Goal: Find specific page/section: Find specific page/section

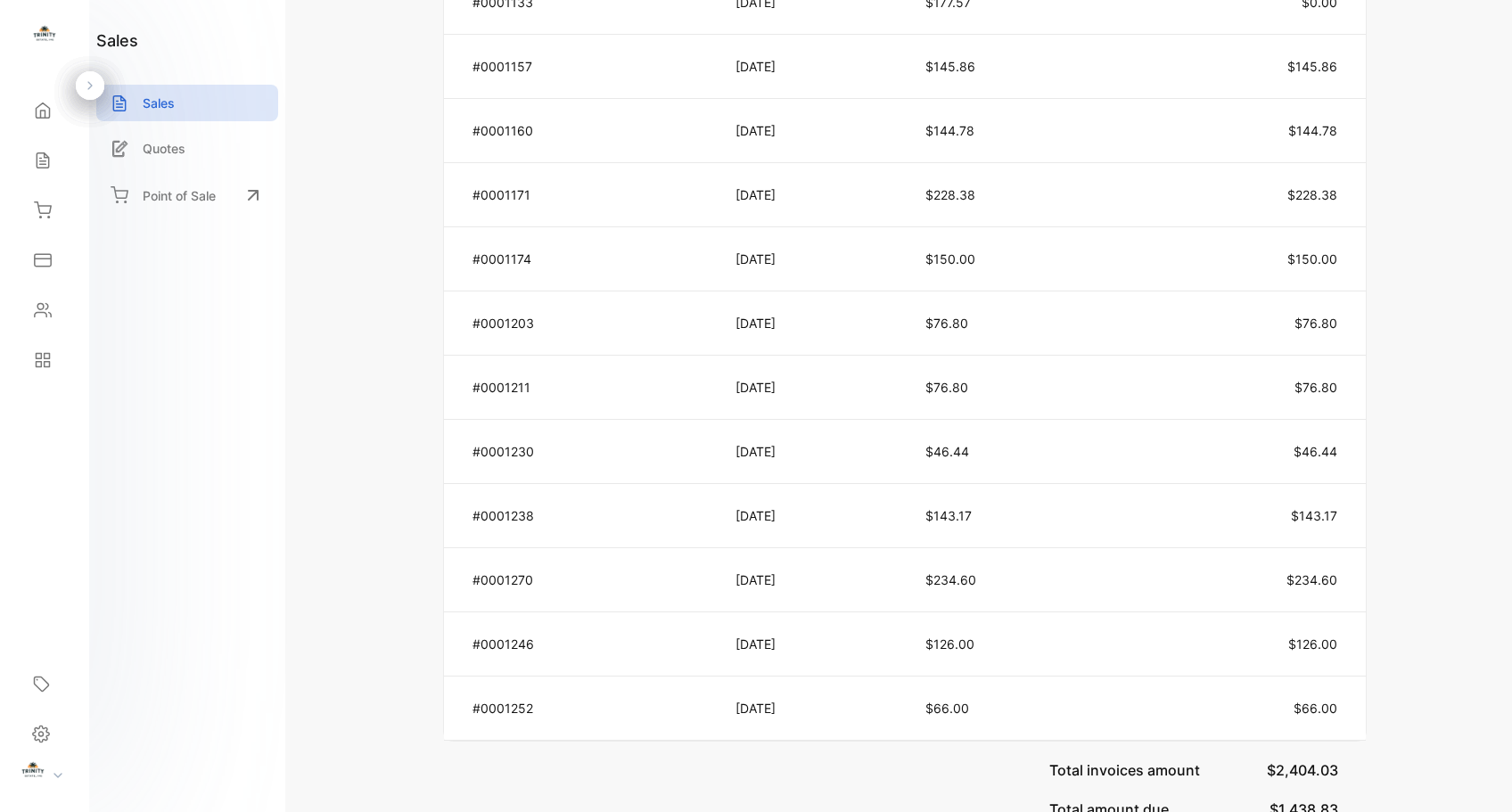
scroll to position [1706, 0]
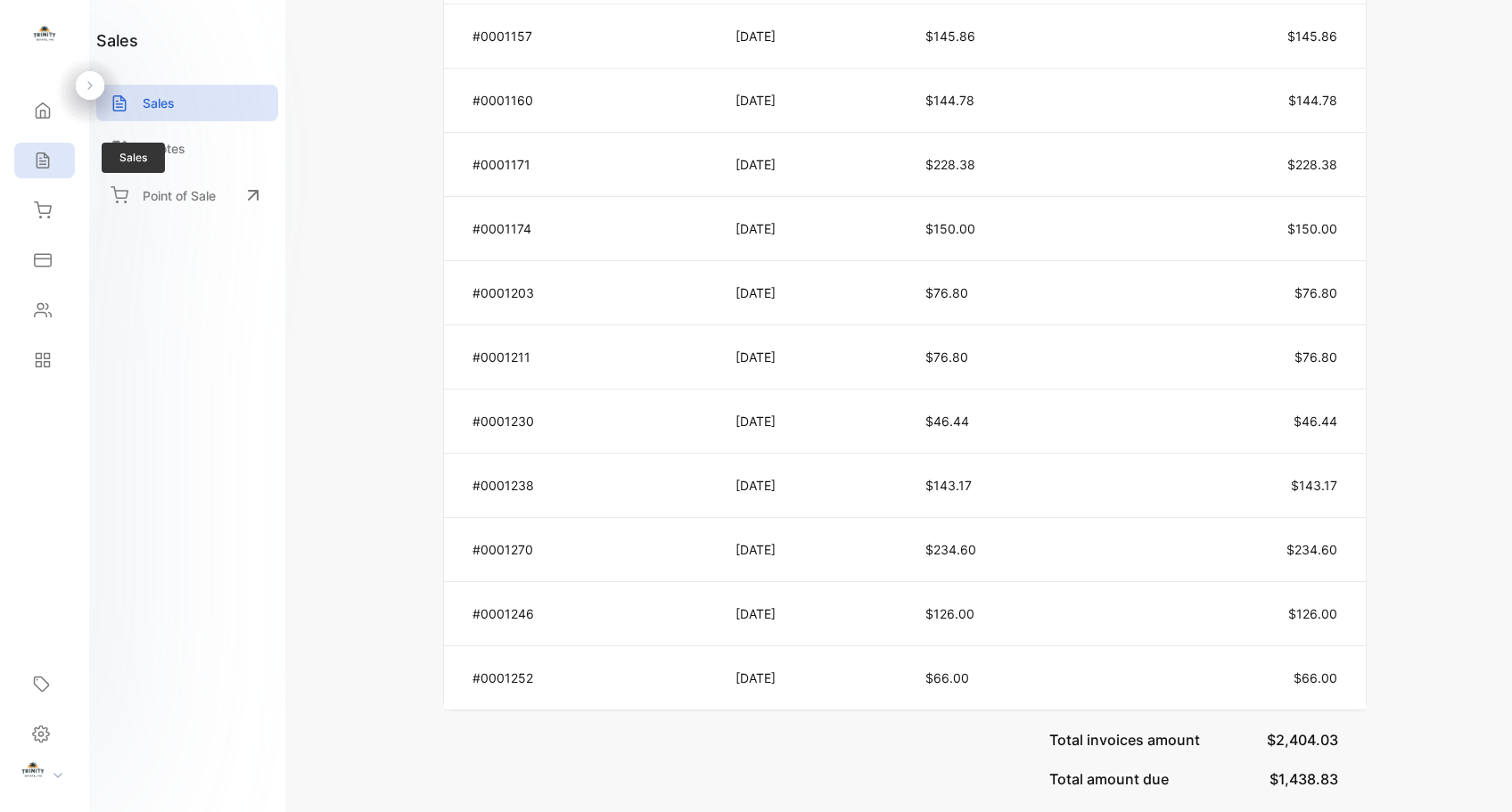
click at [51, 163] on icon at bounding box center [43, 161] width 18 height 18
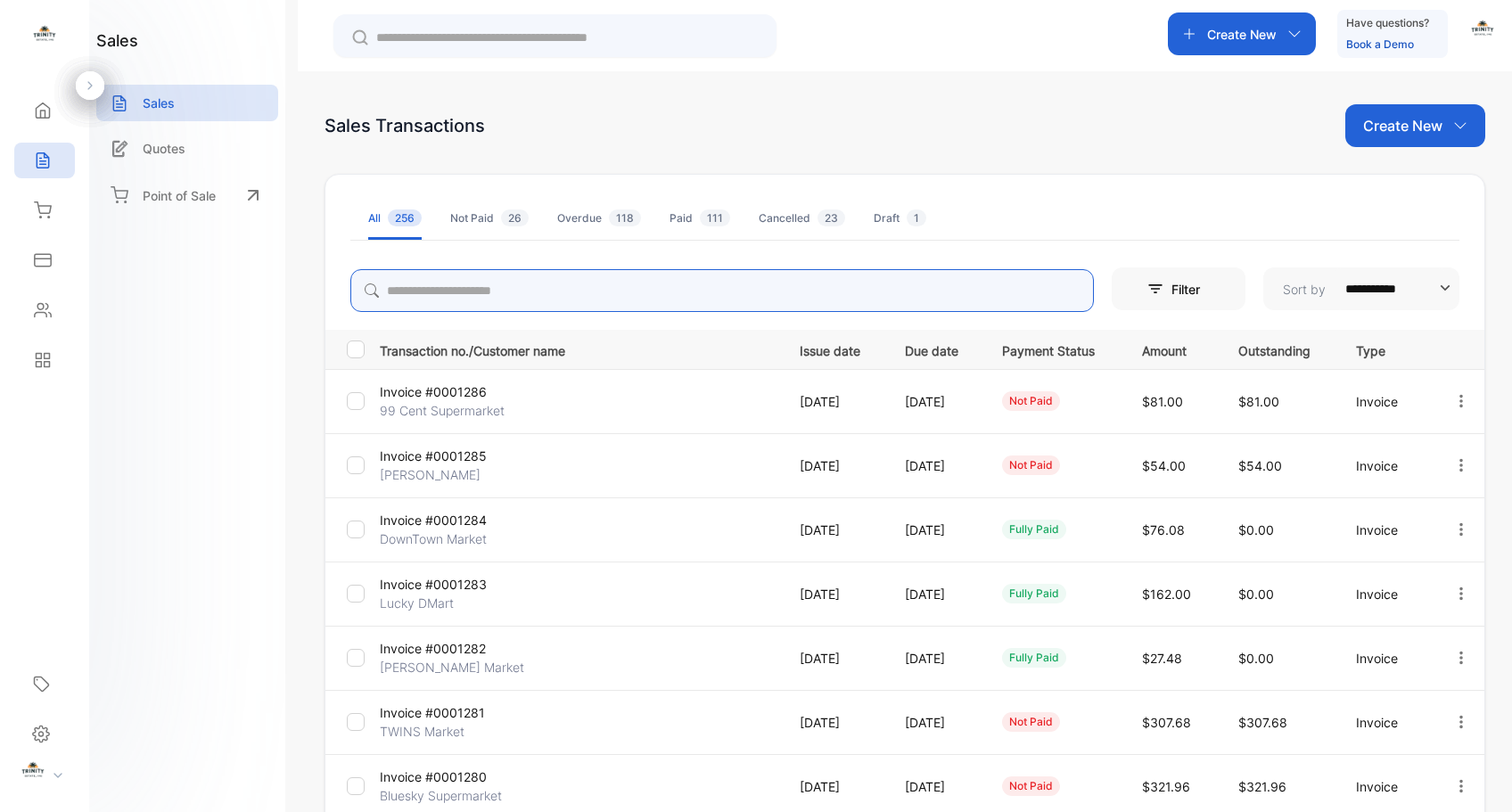
click at [659, 293] on input "search" at bounding box center [722, 290] width 743 height 42
type input "*******"
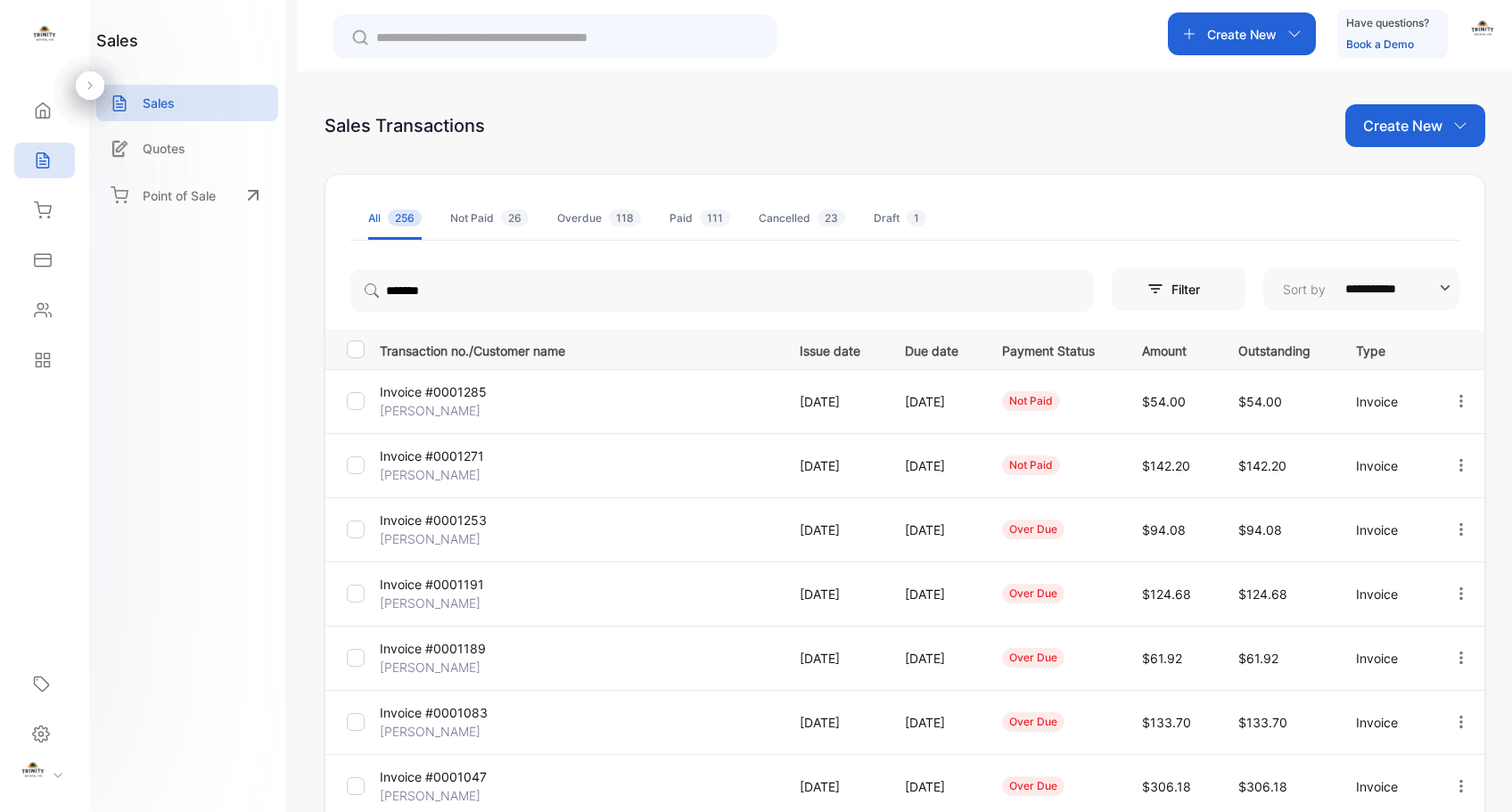
click at [465, 389] on p "Invoice #0001285" at bounding box center [446, 392] width 133 height 19
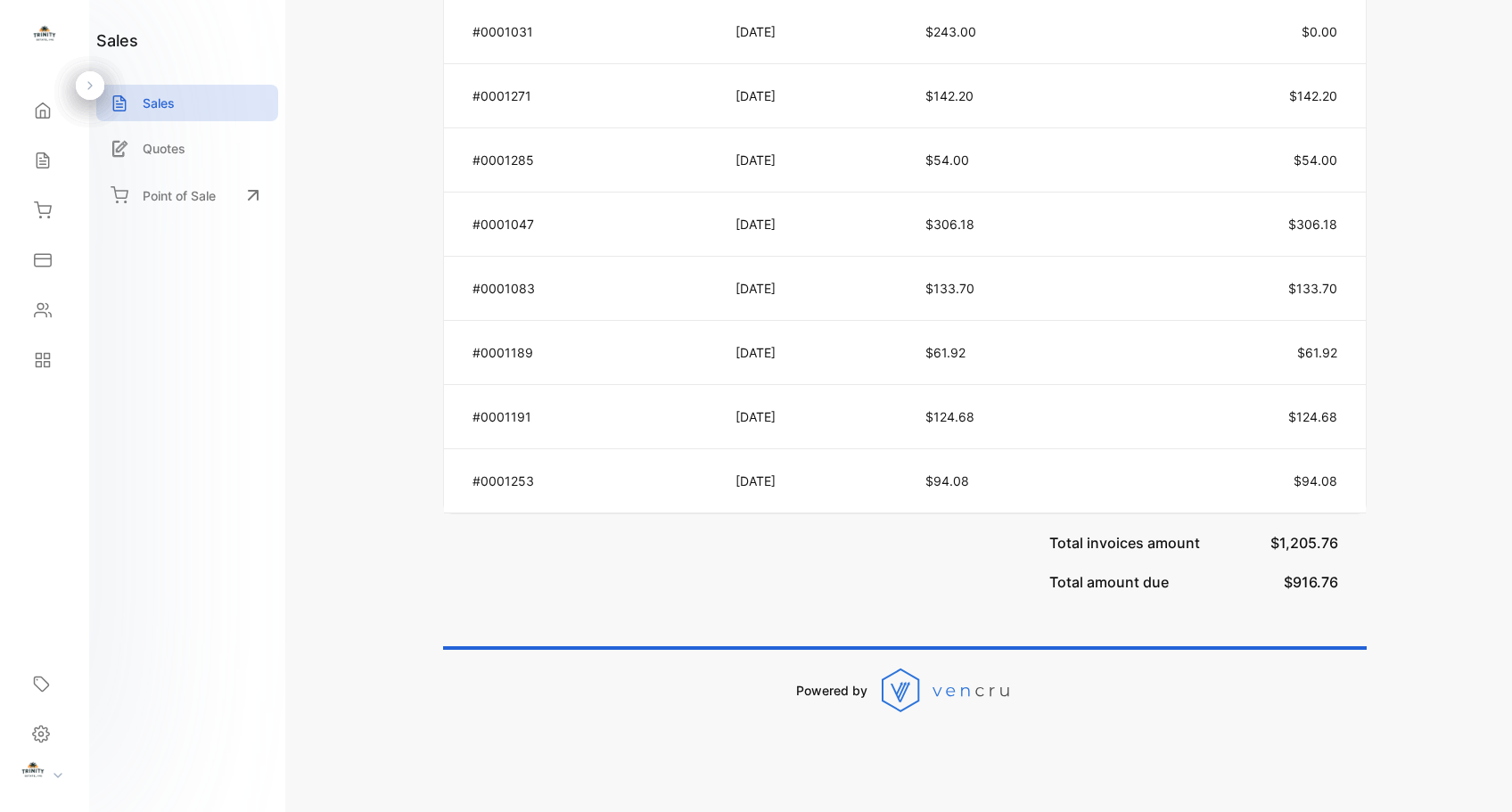
scroll to position [938, 0]
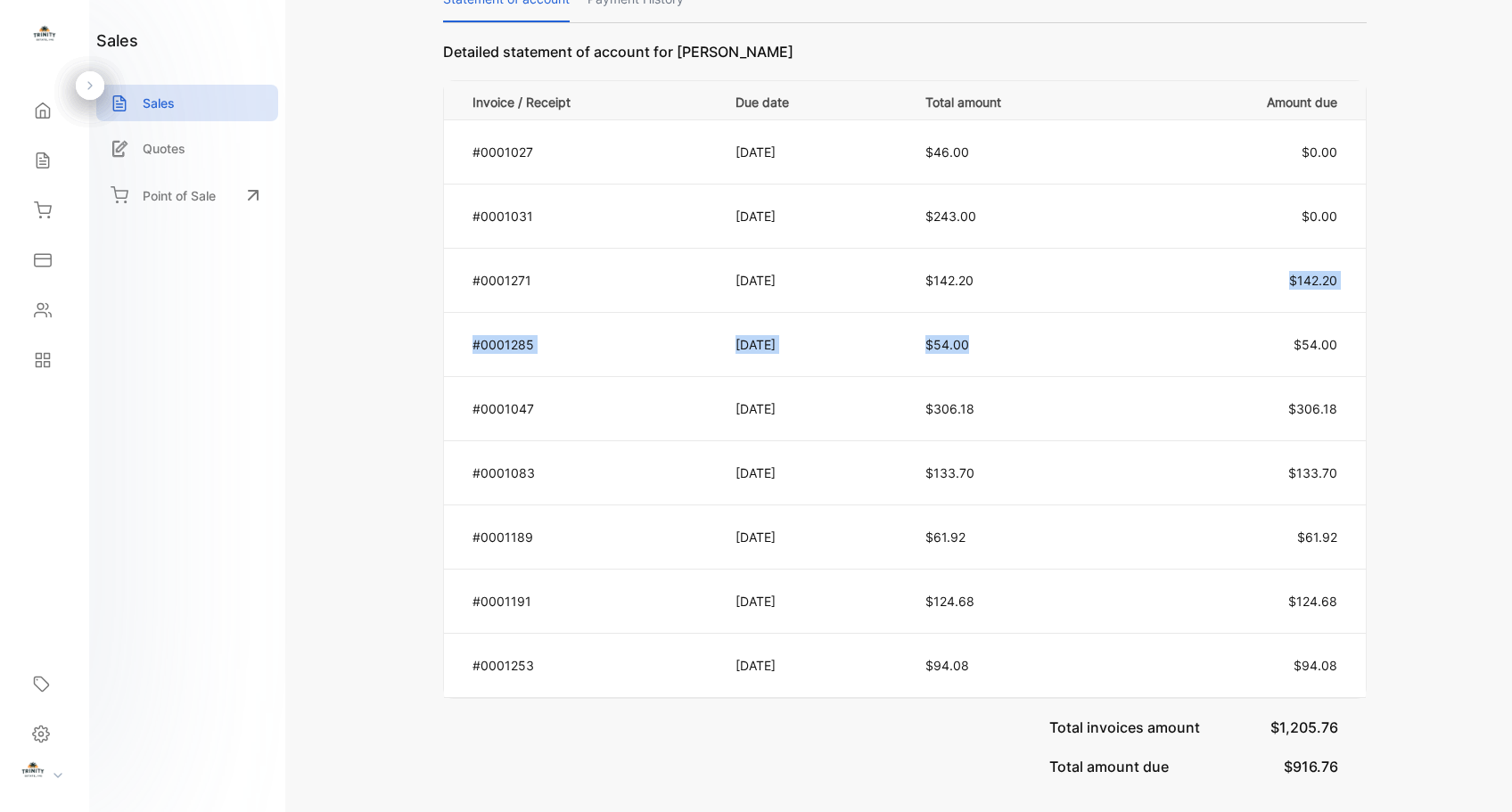
drag, startPoint x: 1080, startPoint y: 300, endPoint x: 1107, endPoint y: 366, distance: 71.3
click at [1107, 366] on tbody "#0001027 [DATE] $46.00 $0.00 #0001031 [DATE] $243.00 $0.00 #0001271 [DATE] $142…" at bounding box center [905, 409] width 921 height 578
click at [1107, 366] on td "$54.00" at bounding box center [1022, 345] width 238 height 64
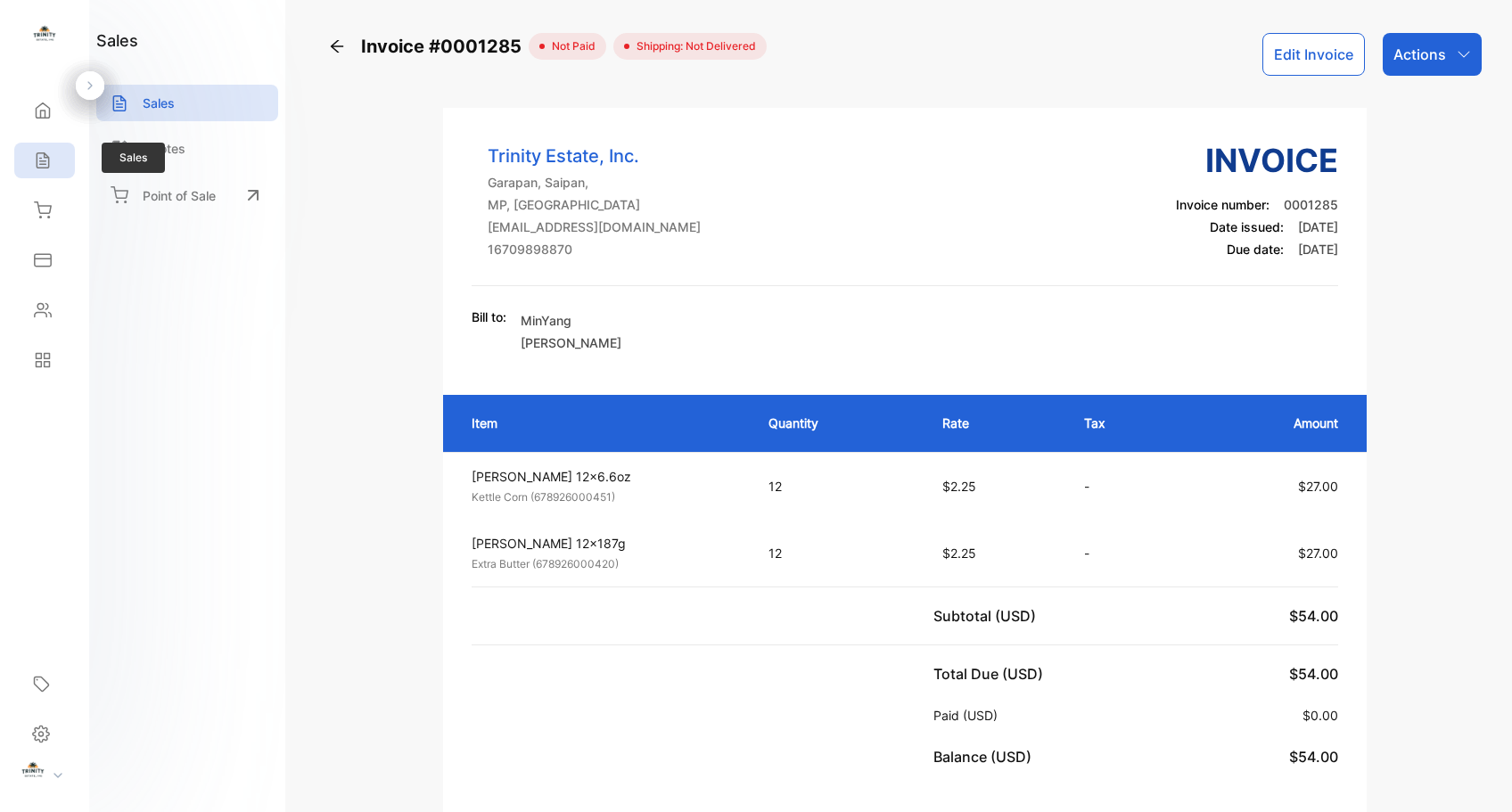
click at [49, 177] on div "Sales" at bounding box center [44, 160] width 61 height 35
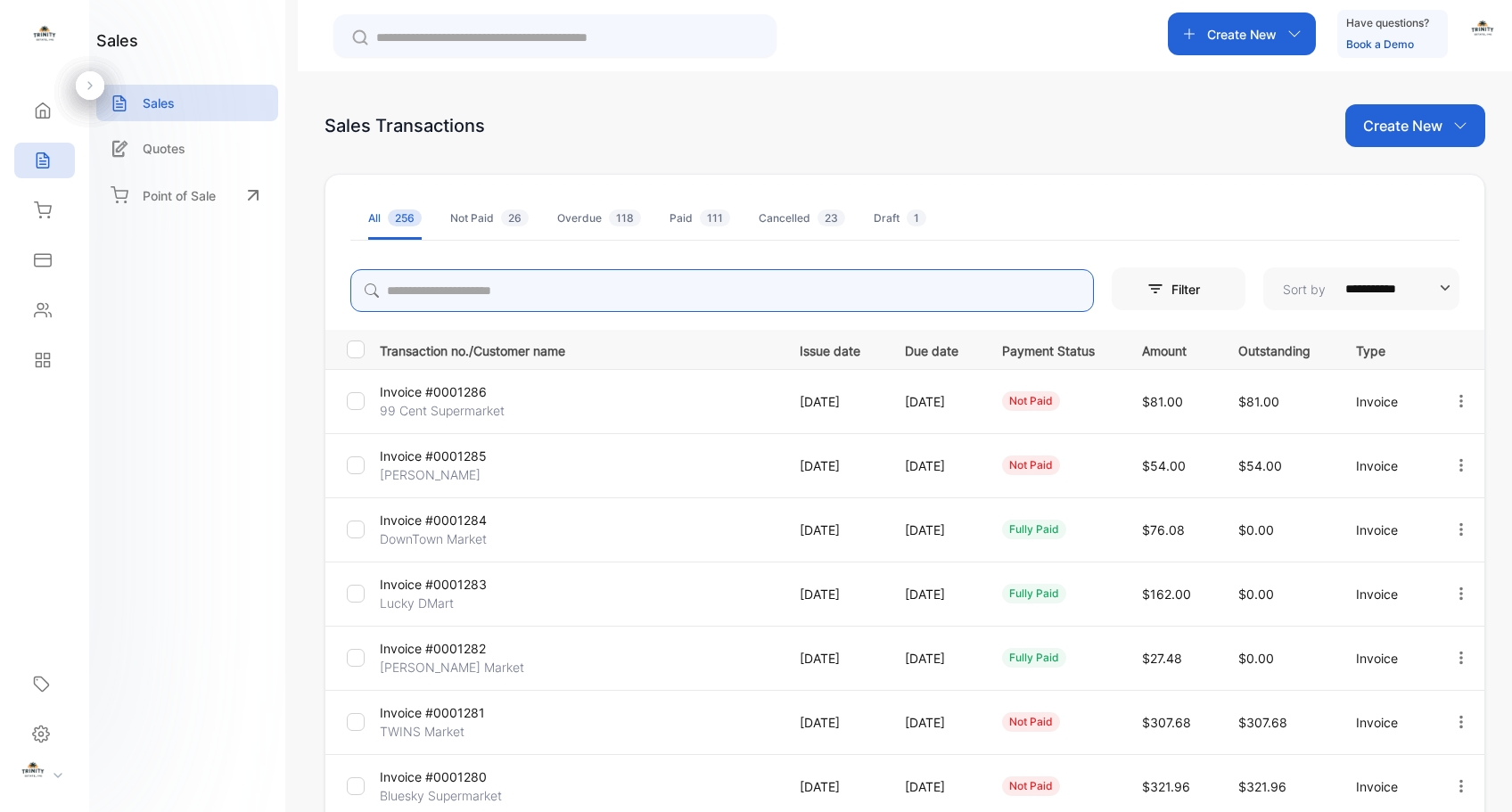
click at [699, 288] on input "search" at bounding box center [722, 290] width 743 height 42
type input "******"
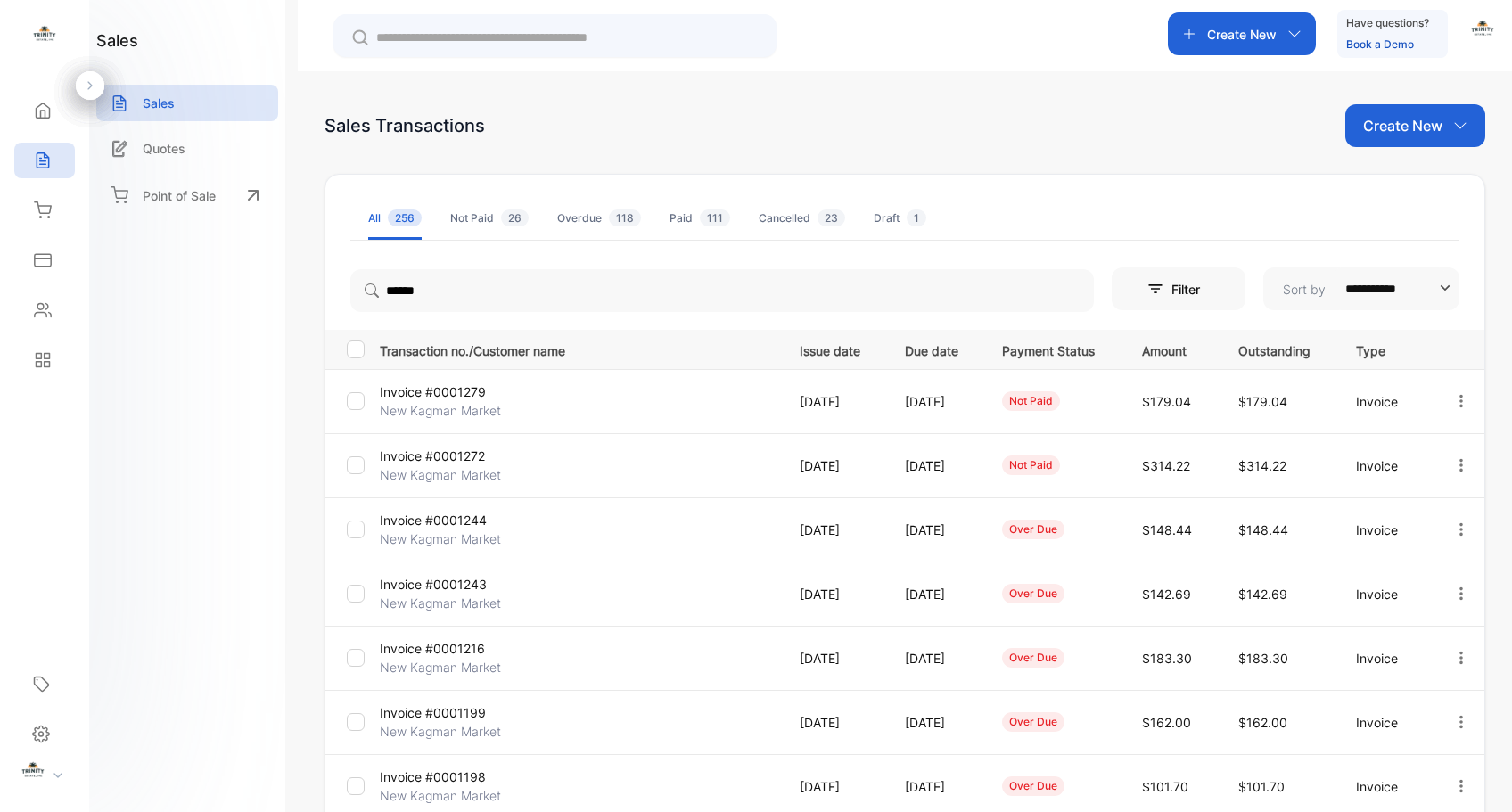
click at [459, 394] on p "Invoice #0001279" at bounding box center [446, 392] width 133 height 19
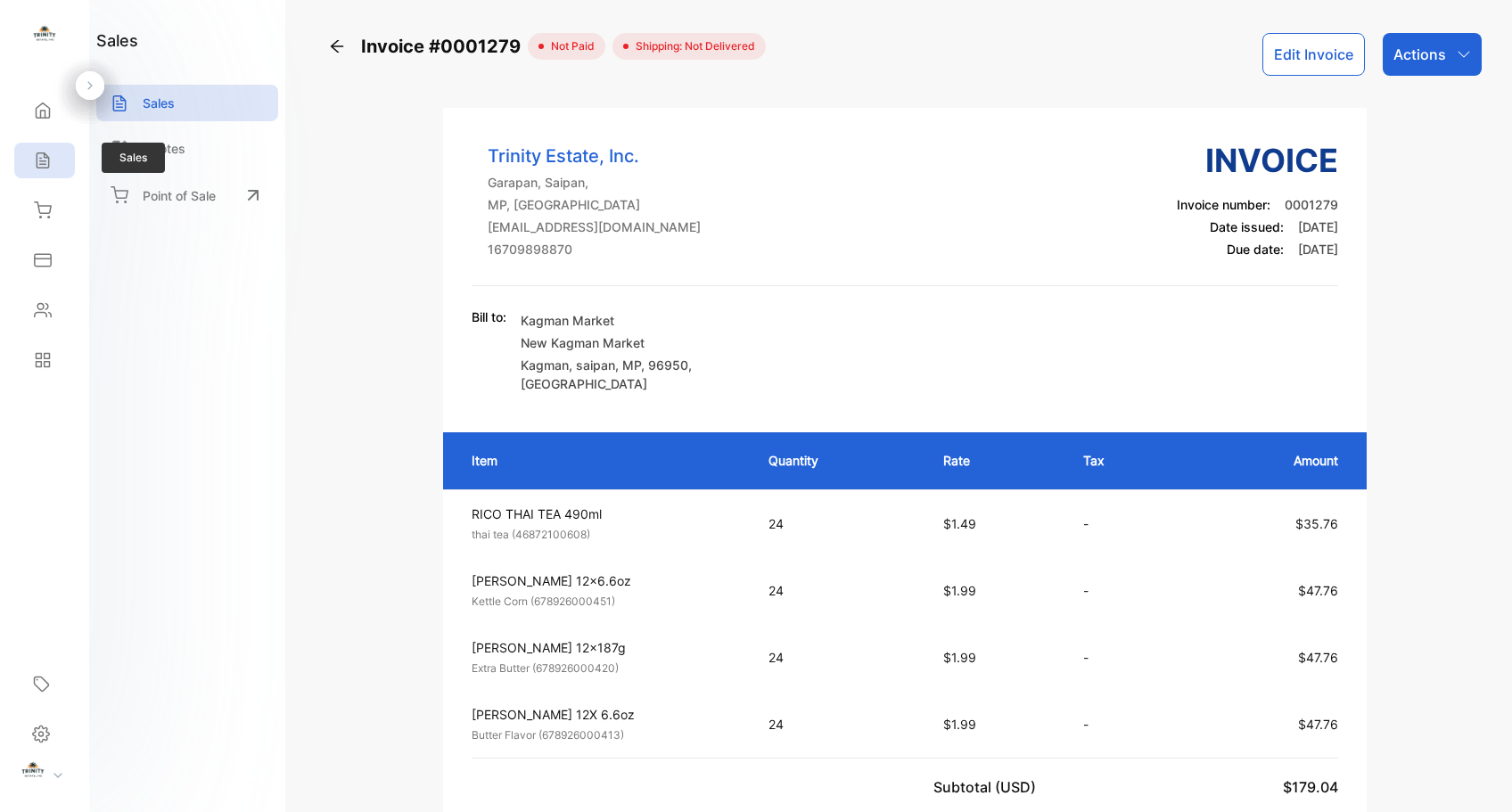
click at [51, 164] on icon at bounding box center [43, 161] width 18 height 18
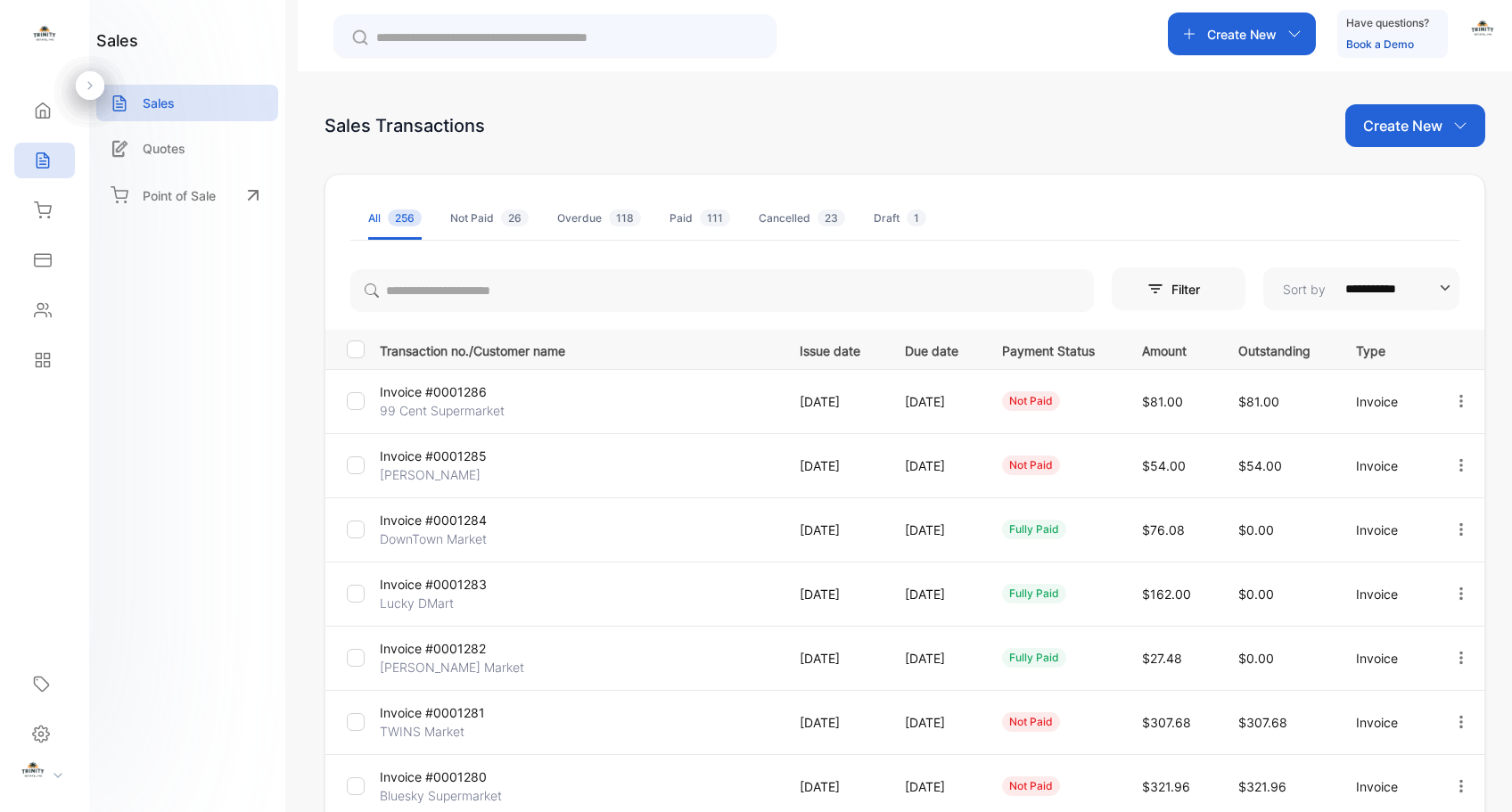
click at [471, 450] on p "Invoice #0001285" at bounding box center [446, 456] width 133 height 19
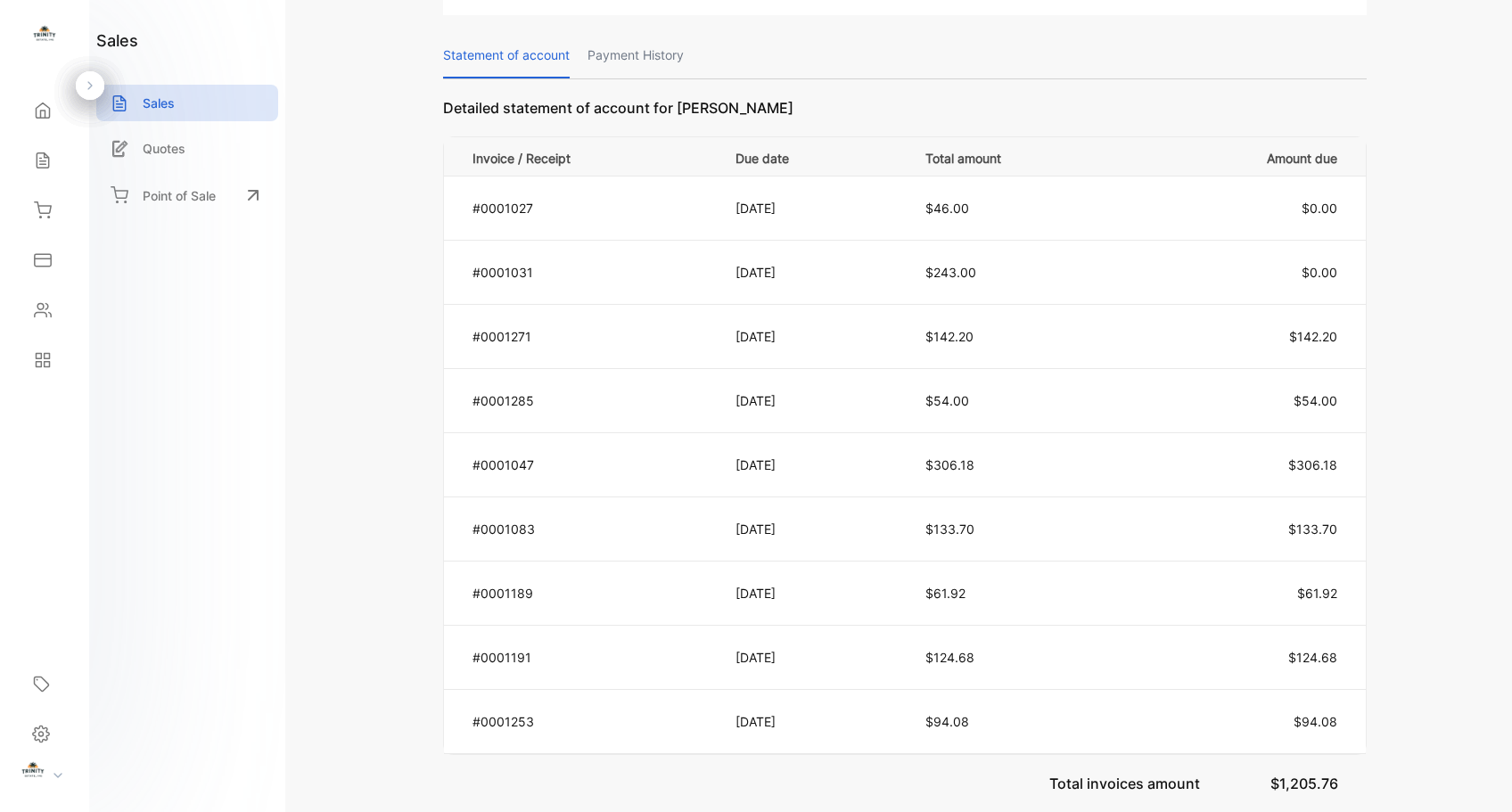
scroll to position [901, 0]
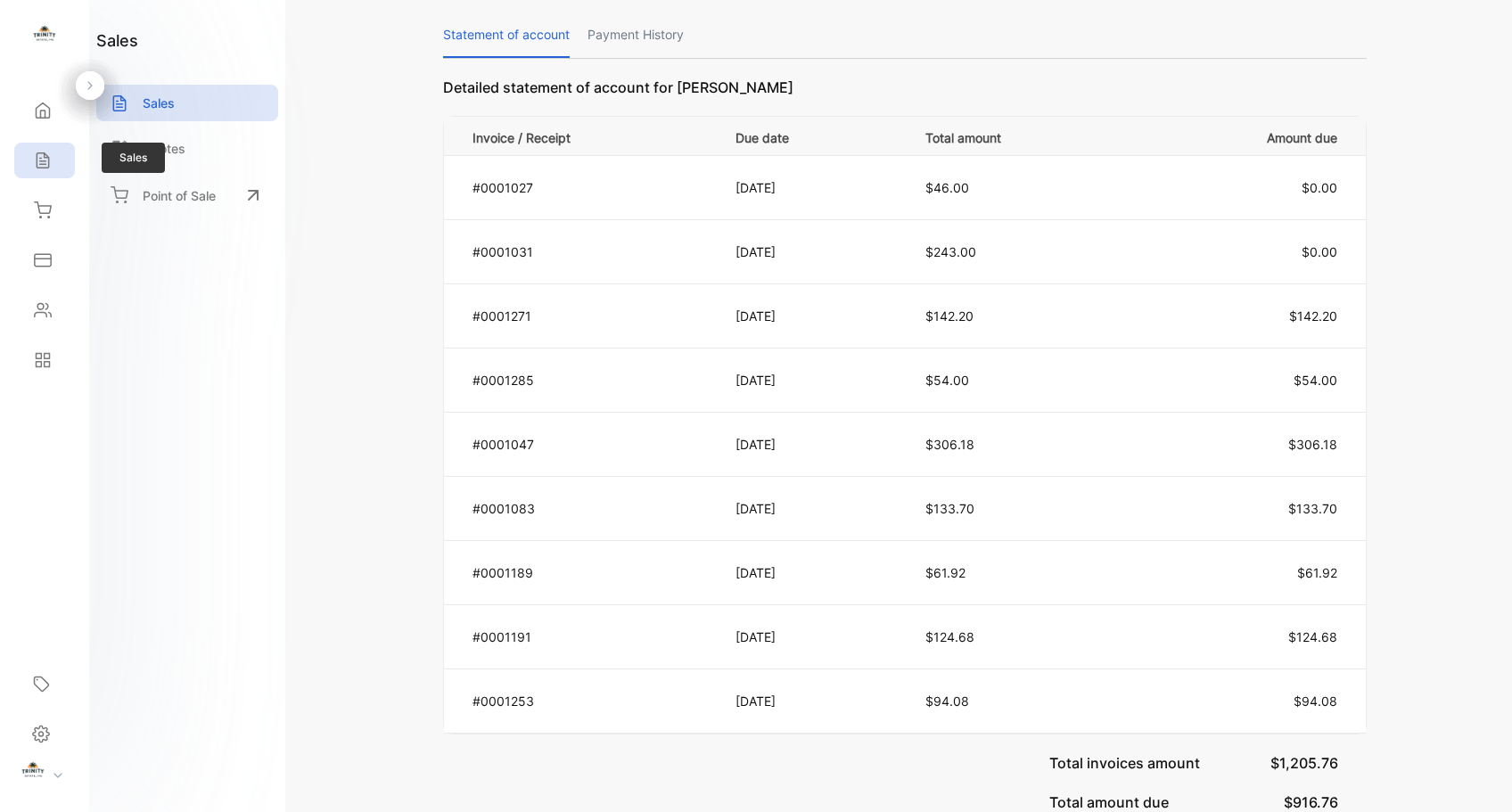
click at [37, 174] on div "Sales" at bounding box center [44, 160] width 61 height 35
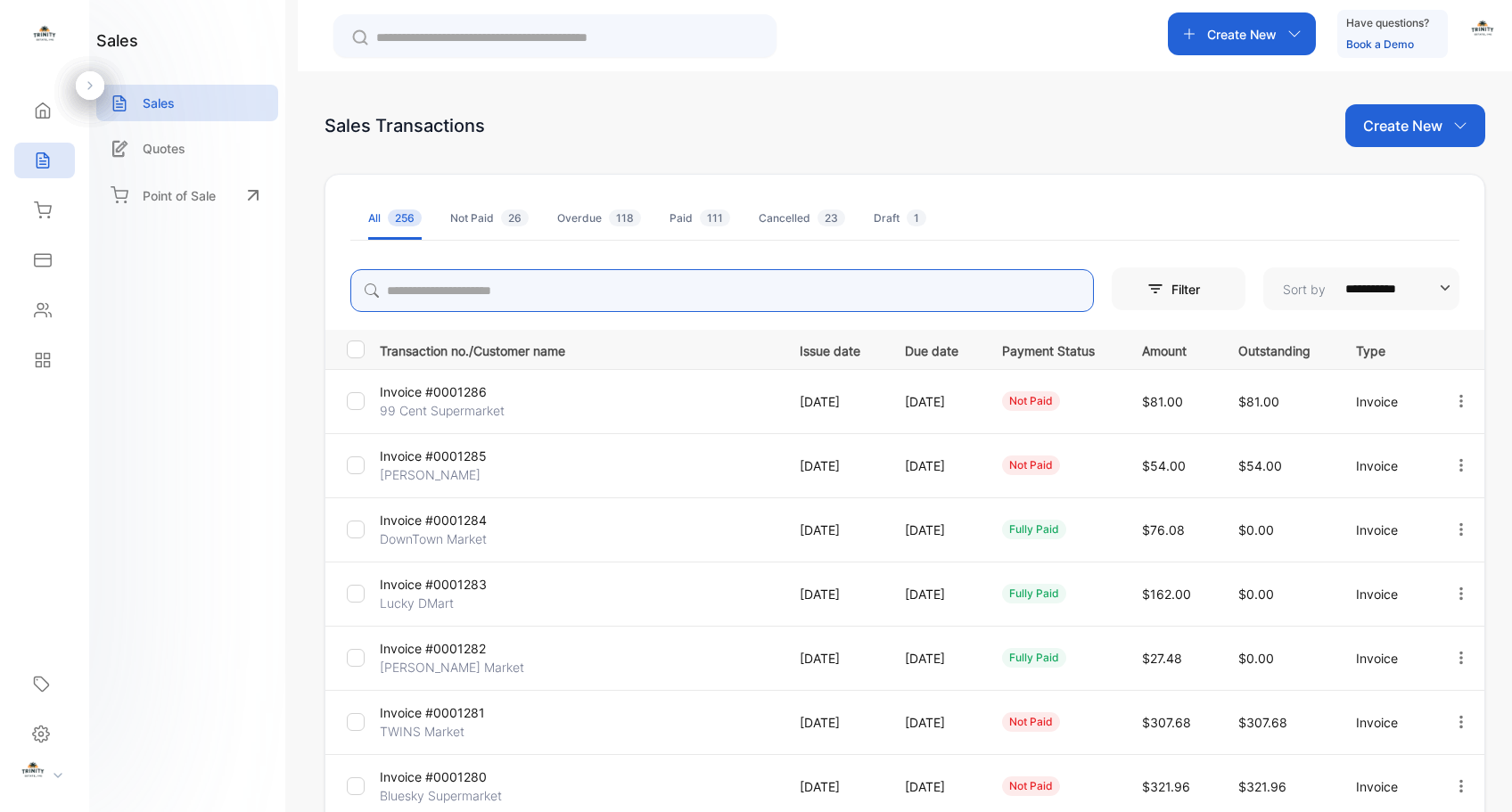
click at [785, 291] on input "search" at bounding box center [722, 290] width 743 height 42
type input "**"
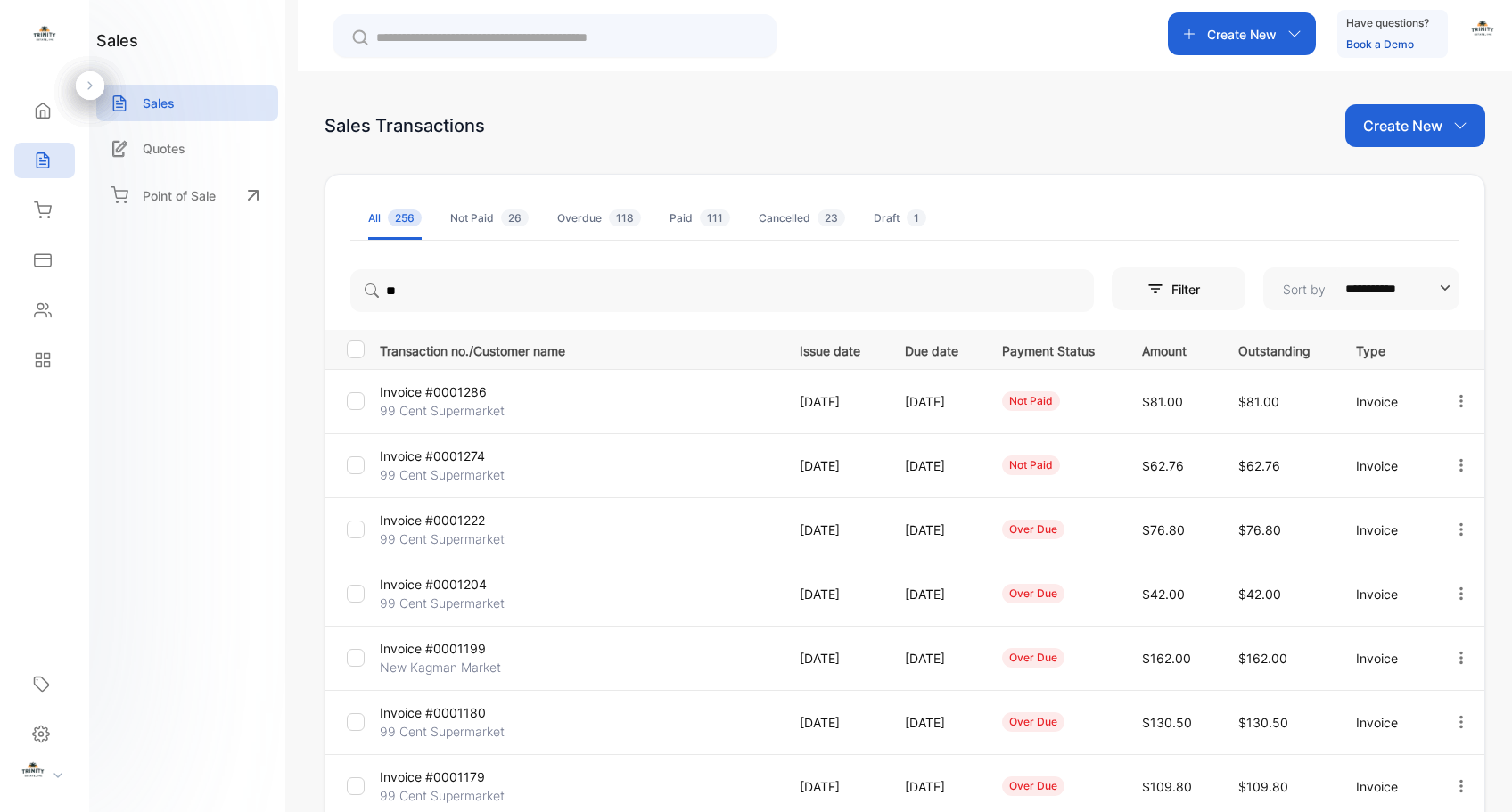
click at [470, 394] on p "Invoice #0001286" at bounding box center [446, 392] width 133 height 19
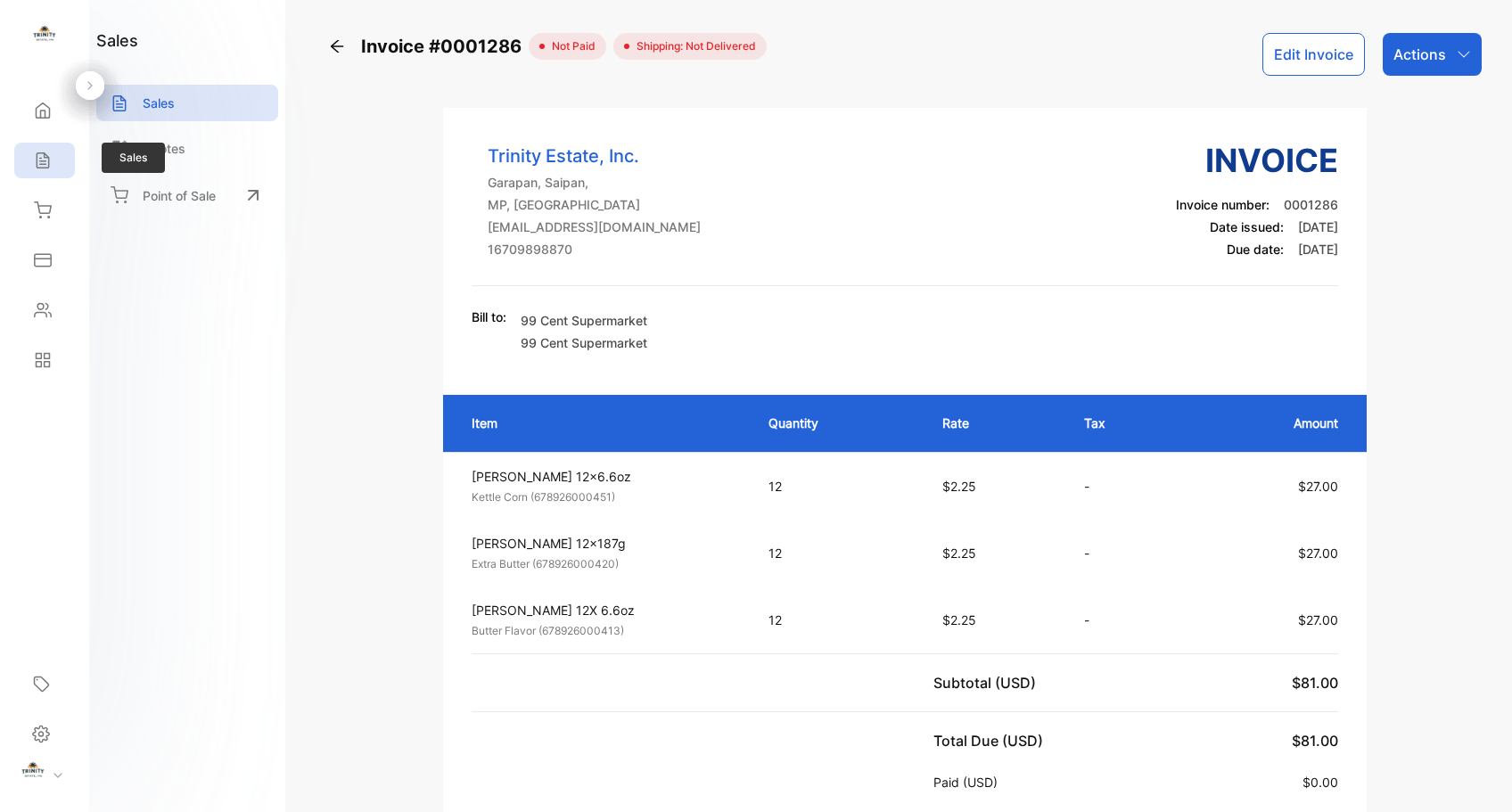
click at [36, 156] on icon at bounding box center [42, 161] width 12 height 15
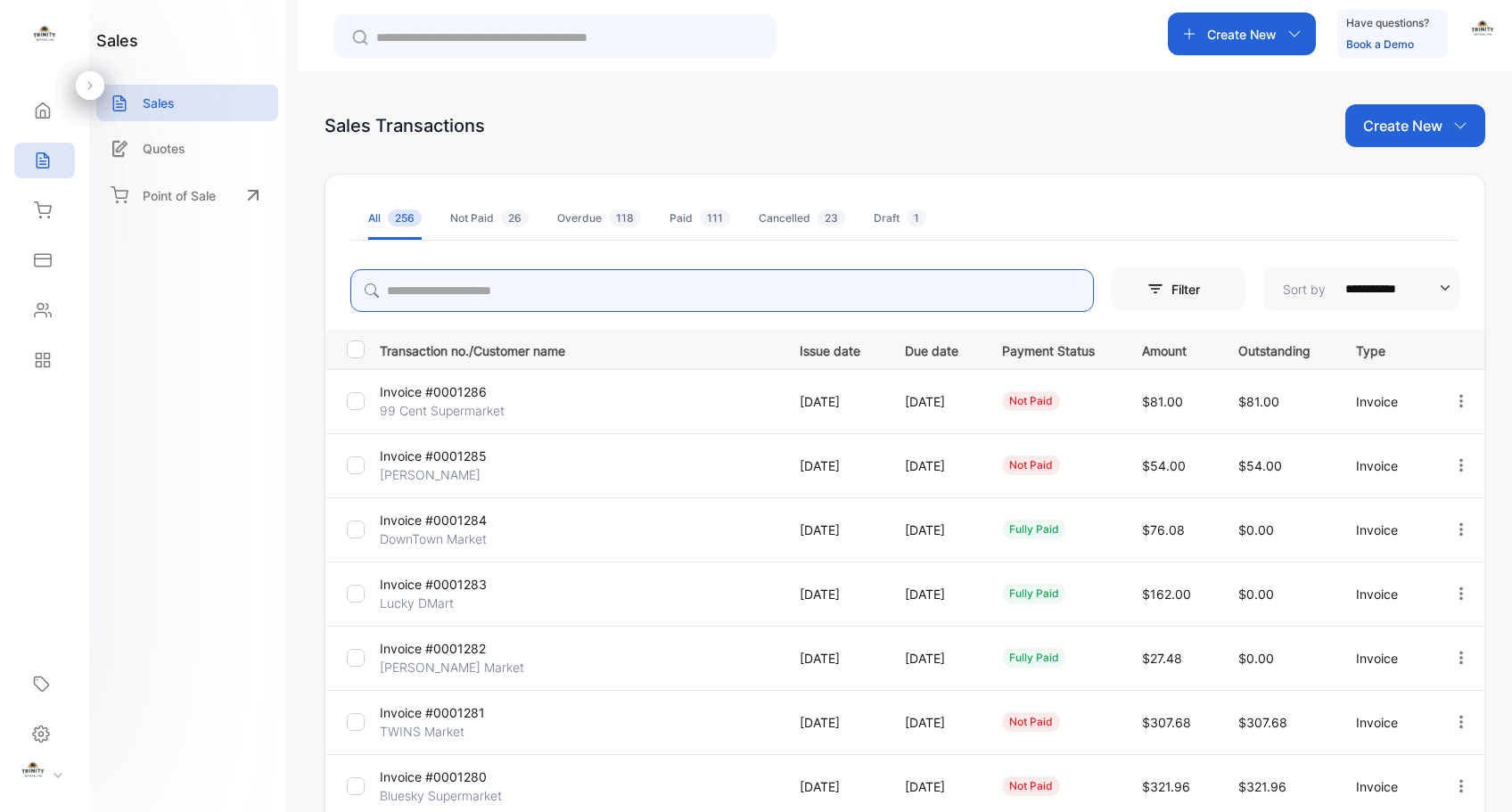
click at [639, 294] on input "search" at bounding box center [722, 290] width 743 height 42
type input "**"
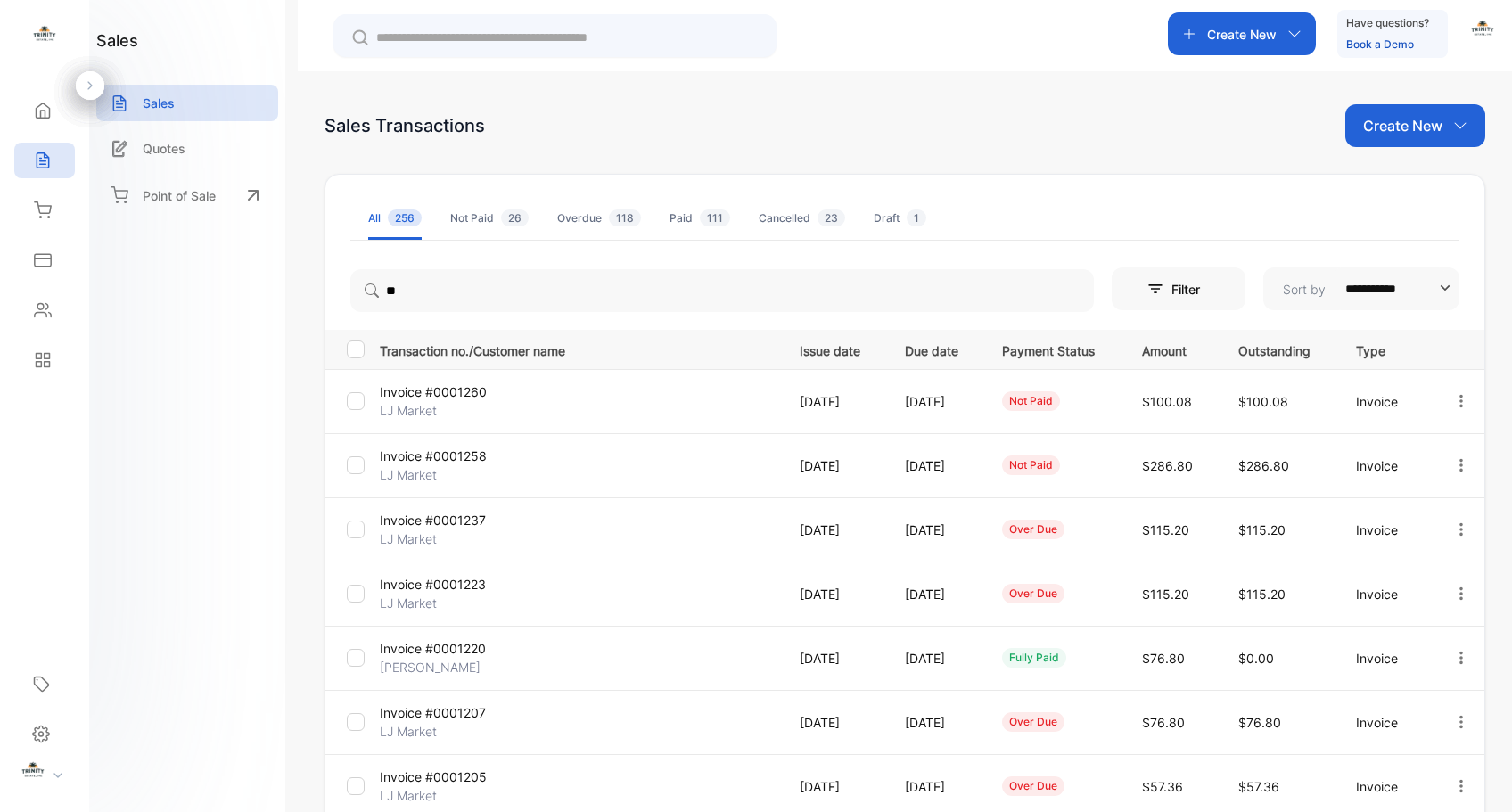
click at [474, 394] on p "Invoice #0001260" at bounding box center [446, 392] width 133 height 19
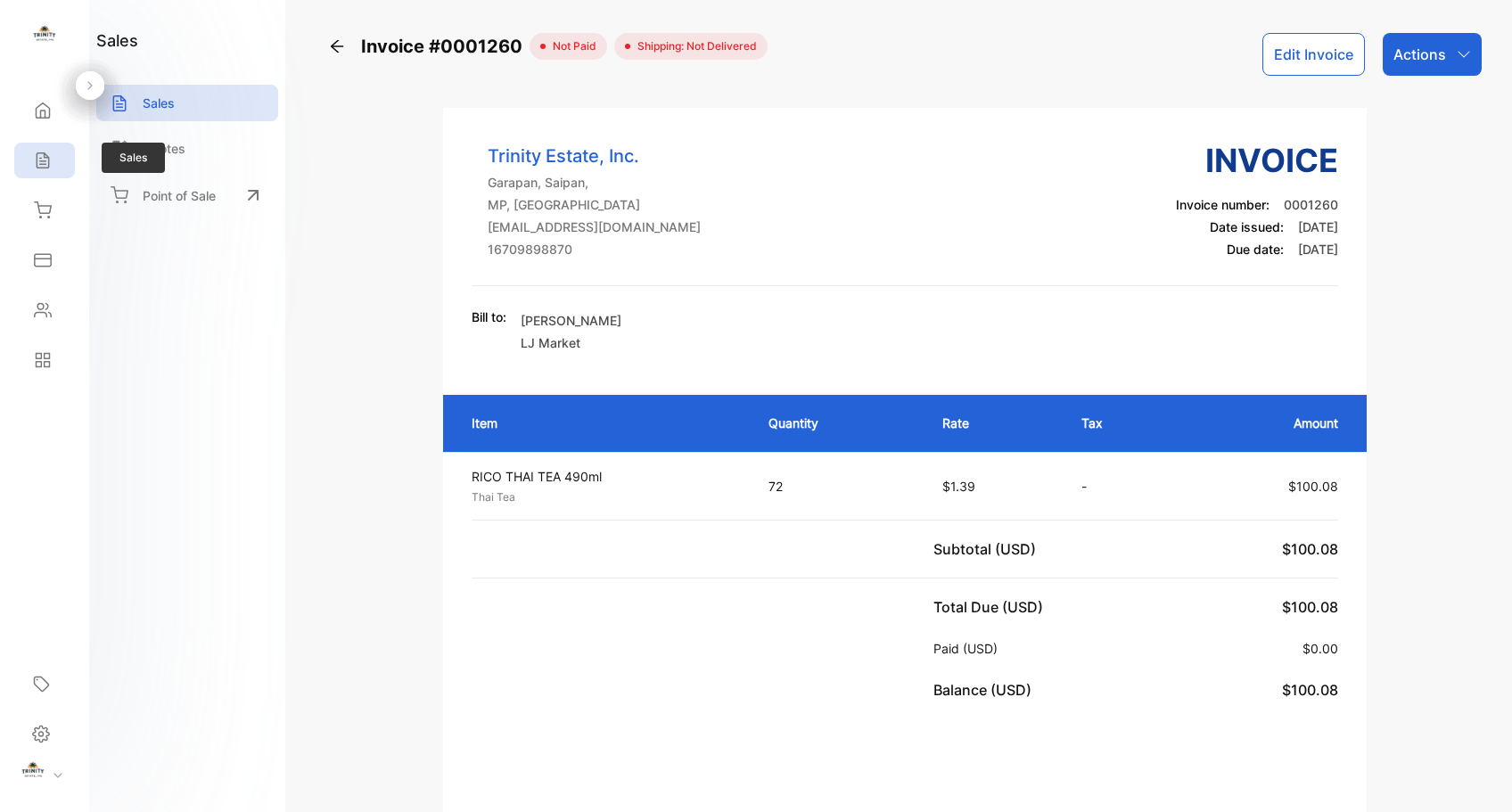
click at [21, 160] on div "Sales" at bounding box center [44, 160] width 61 height 35
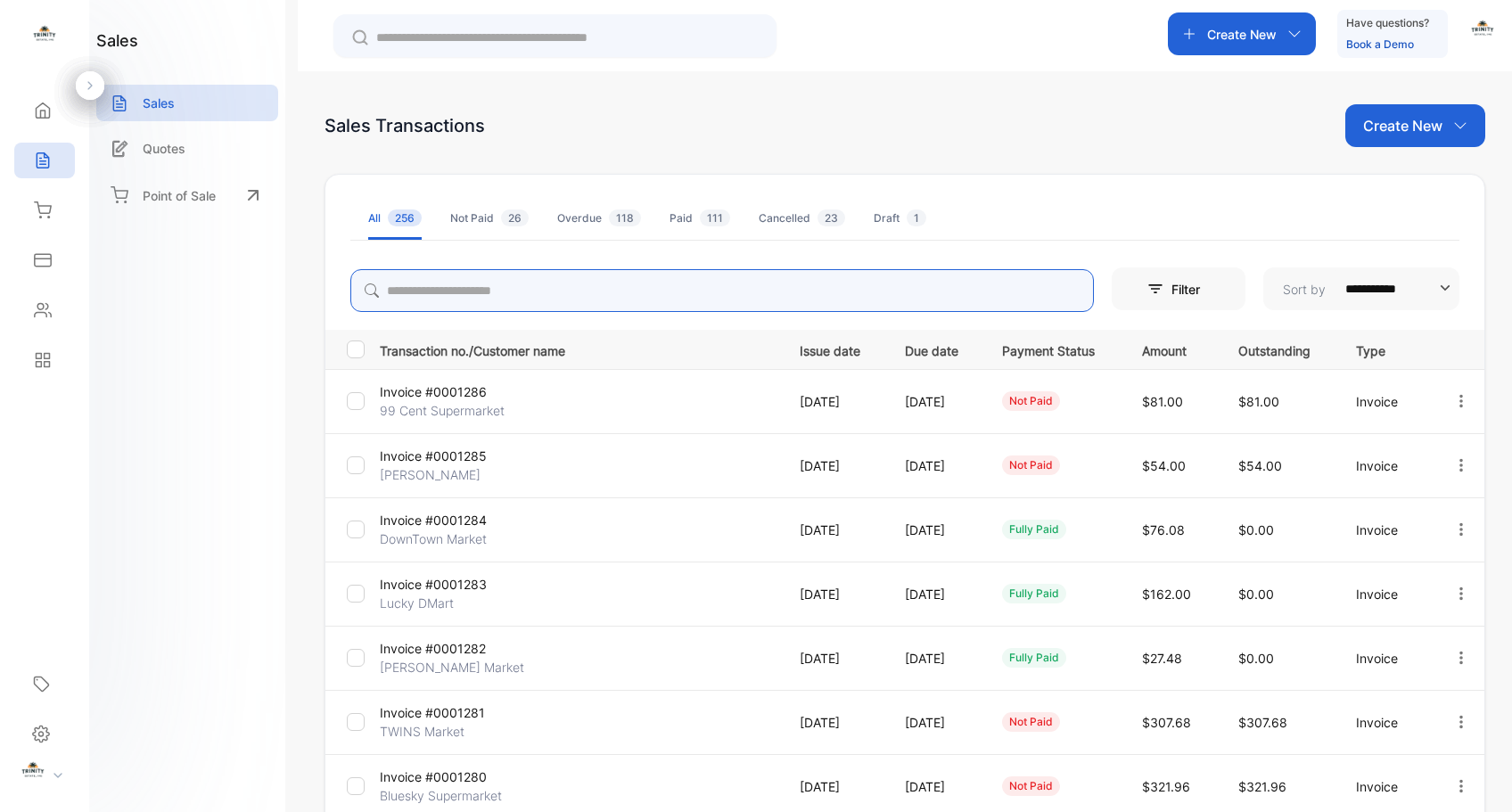
click at [593, 298] on input "search" at bounding box center [722, 290] width 743 height 42
type input "**"
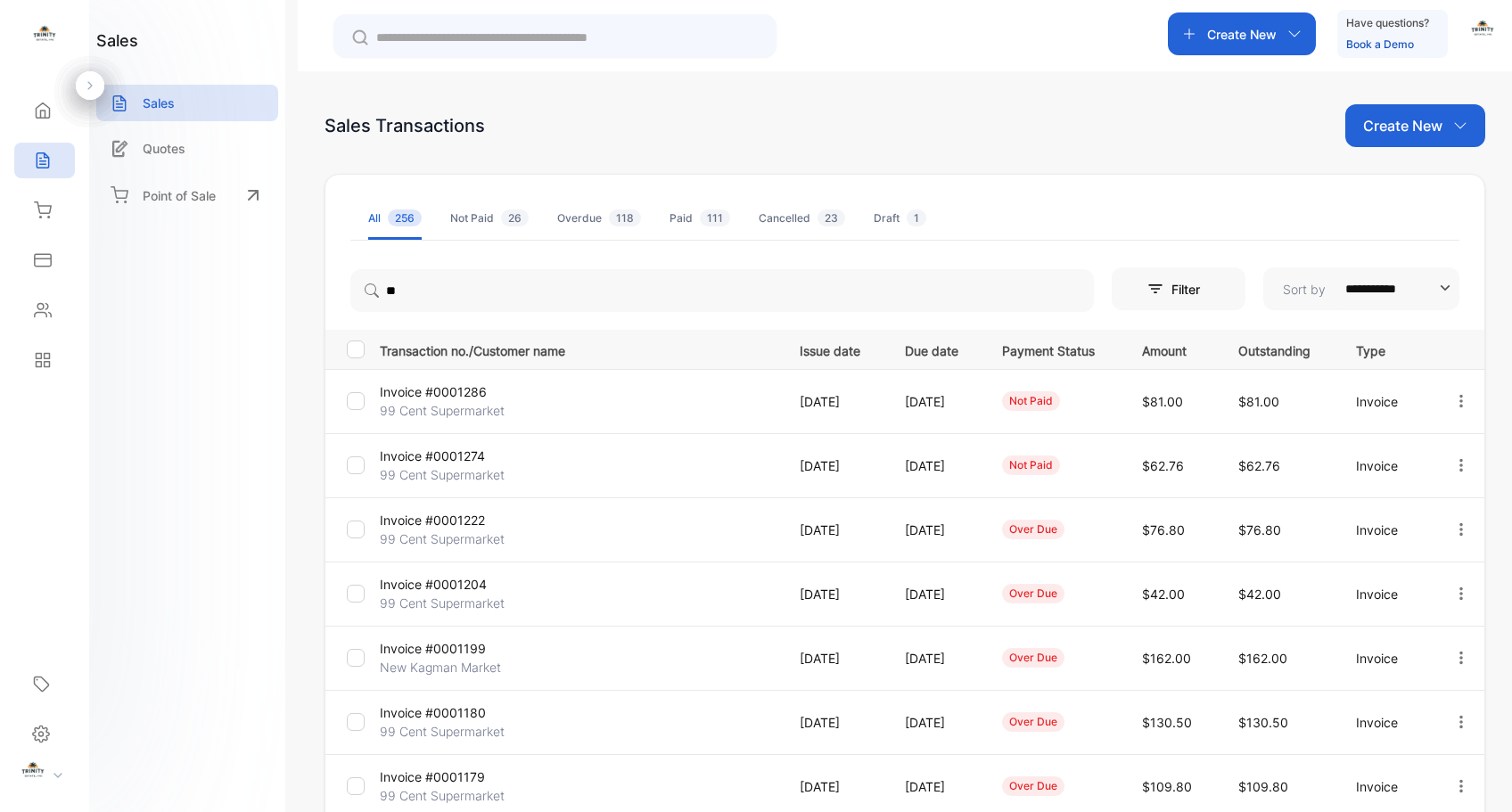
click at [475, 393] on p "Invoice #0001286" at bounding box center [446, 392] width 133 height 19
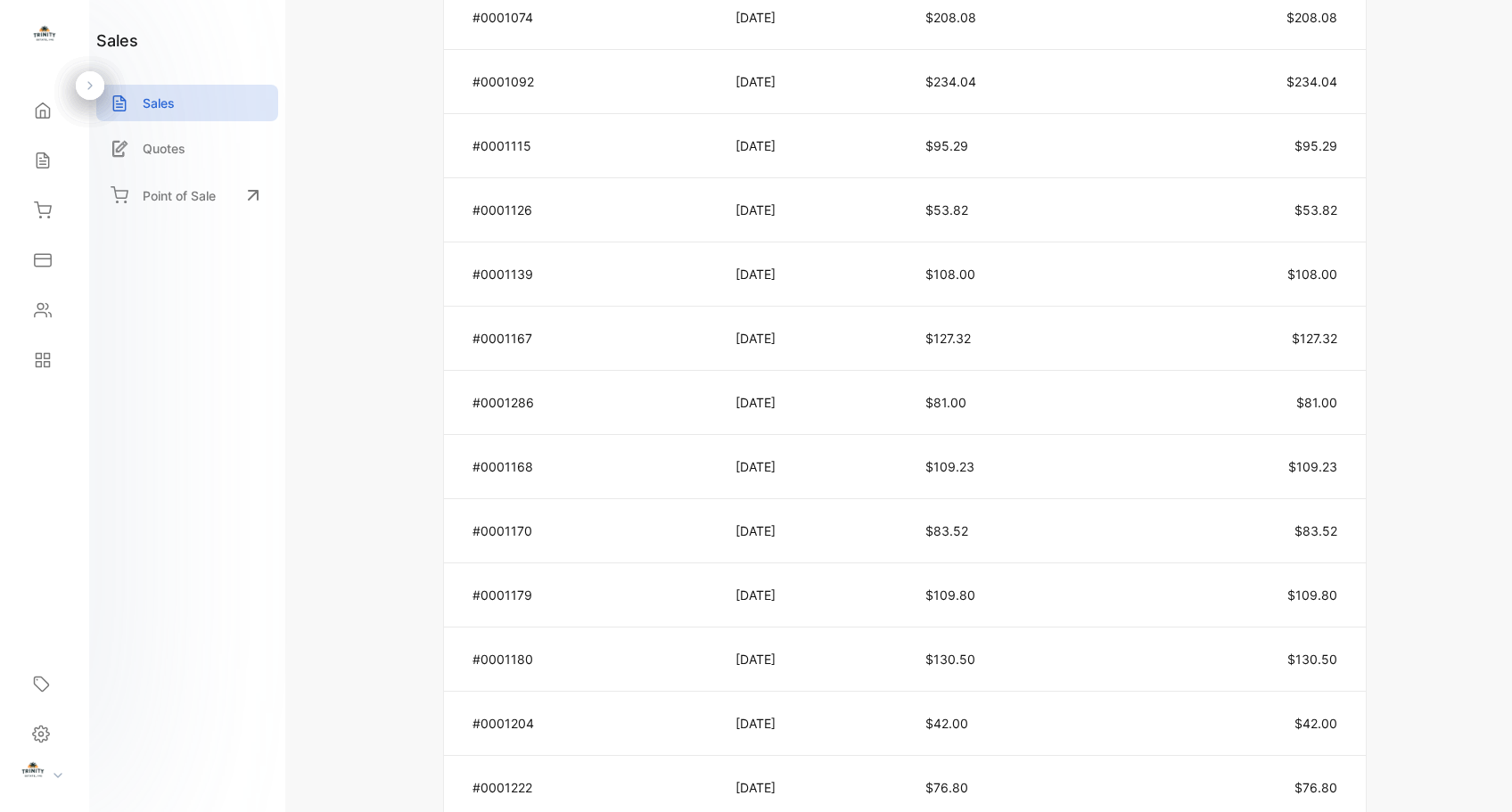
scroll to position [778, 0]
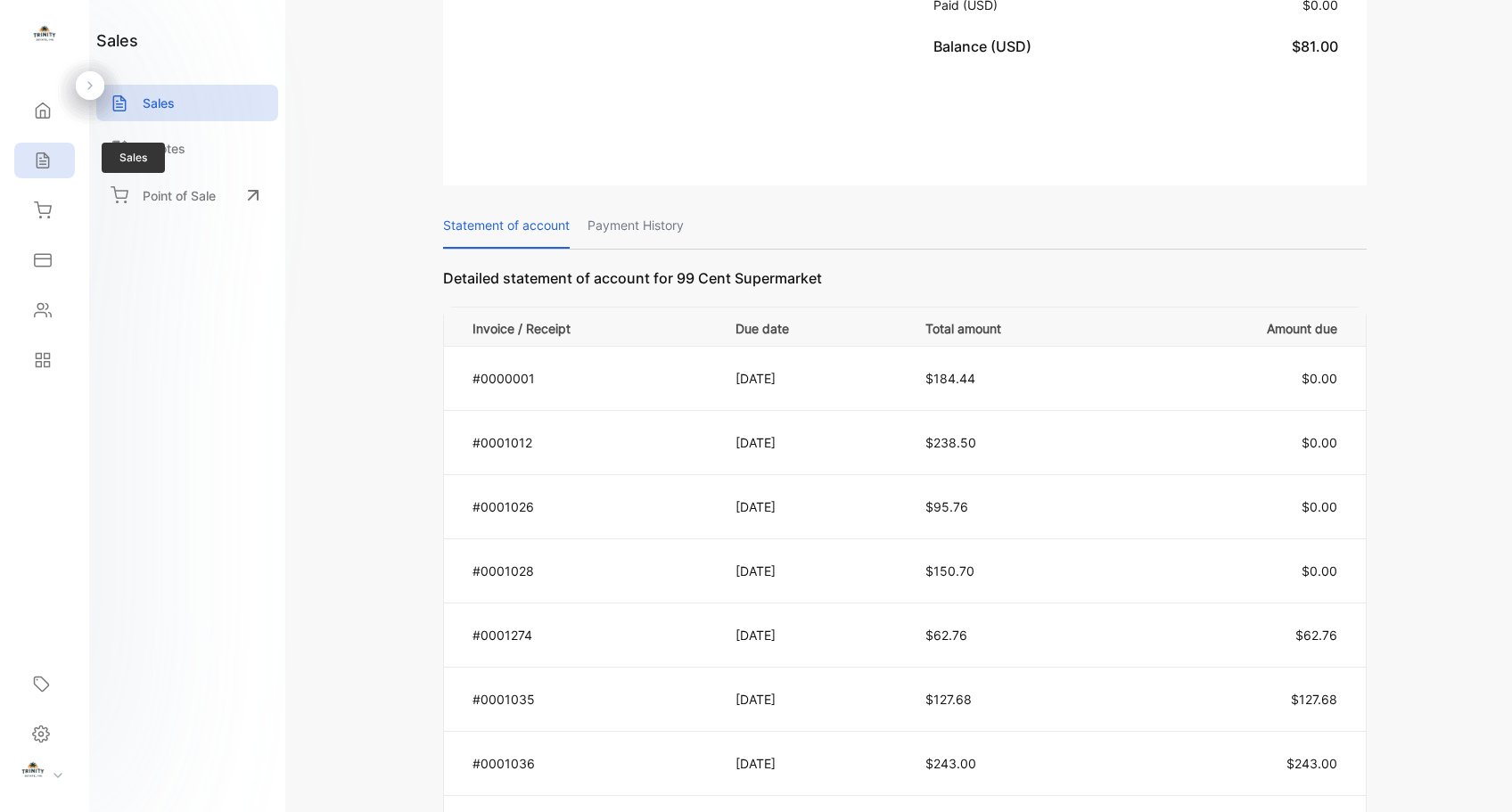
click at [66, 168] on div "Sales" at bounding box center [44, 160] width 61 height 35
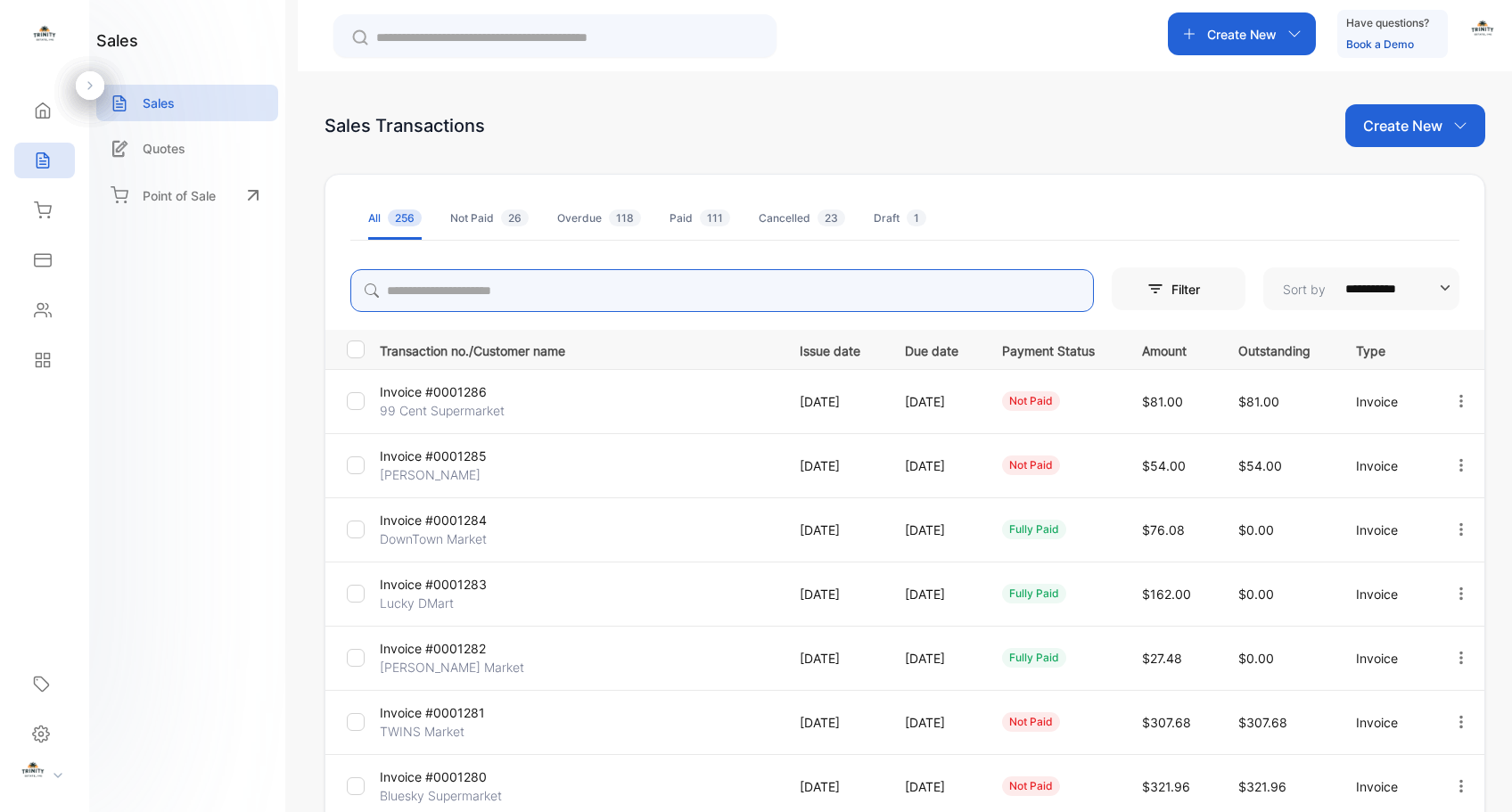
click at [575, 294] on input "search" at bounding box center [722, 290] width 743 height 42
type input "*****"
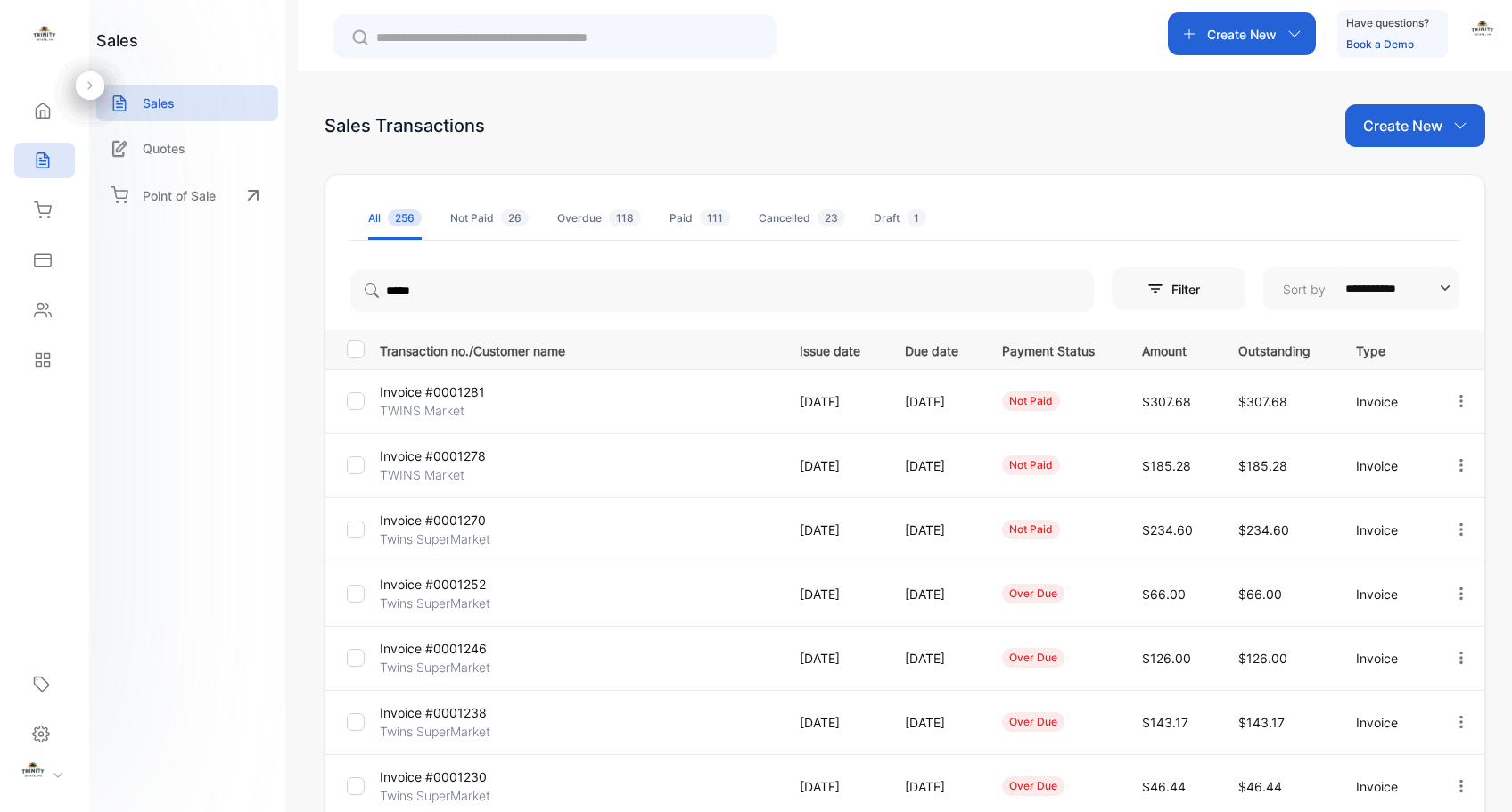
click at [462, 518] on p "Invoice #0001270" at bounding box center [446, 520] width 133 height 19
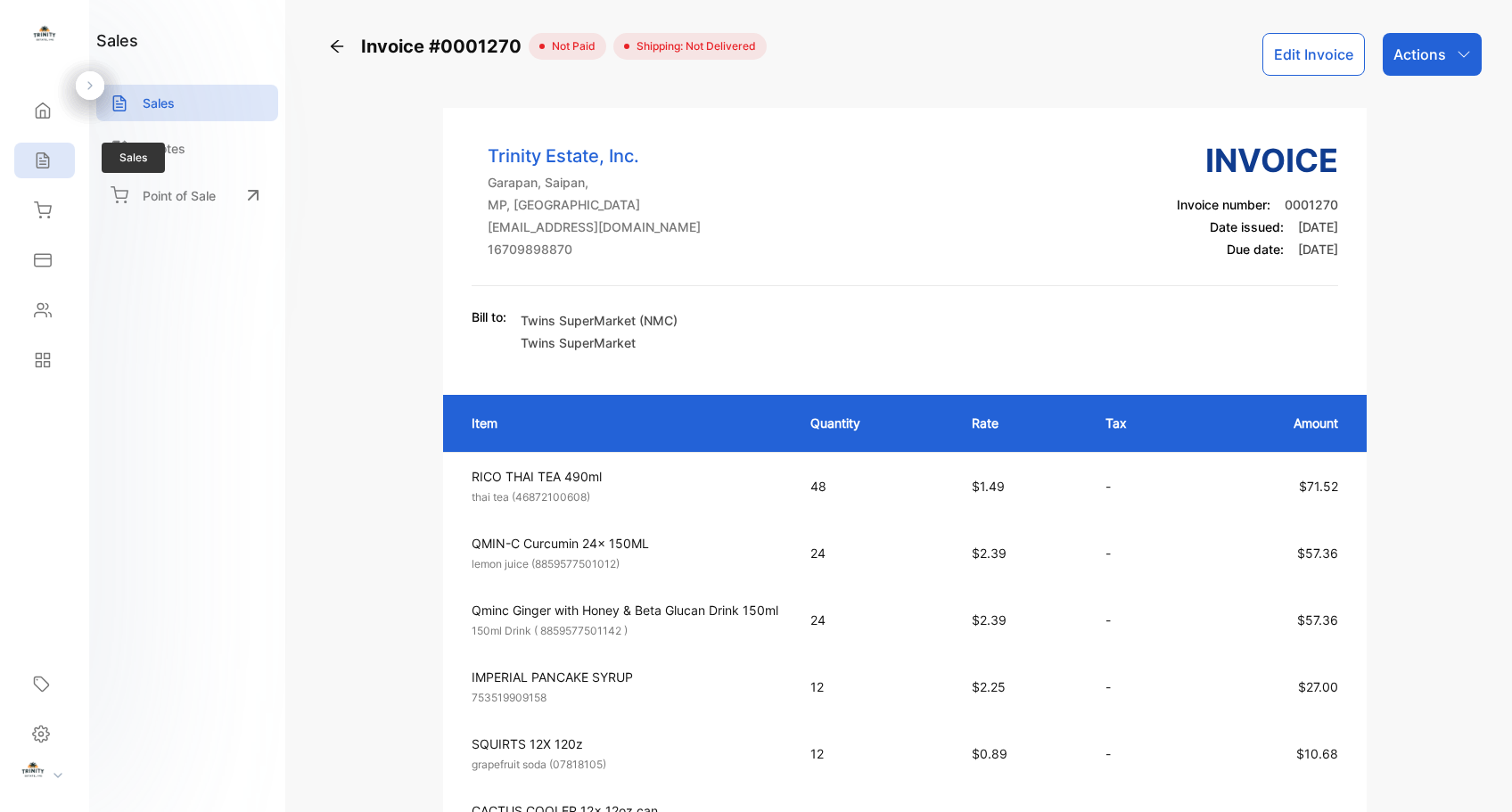
click at [52, 170] on div "Sales" at bounding box center [44, 160] width 61 height 35
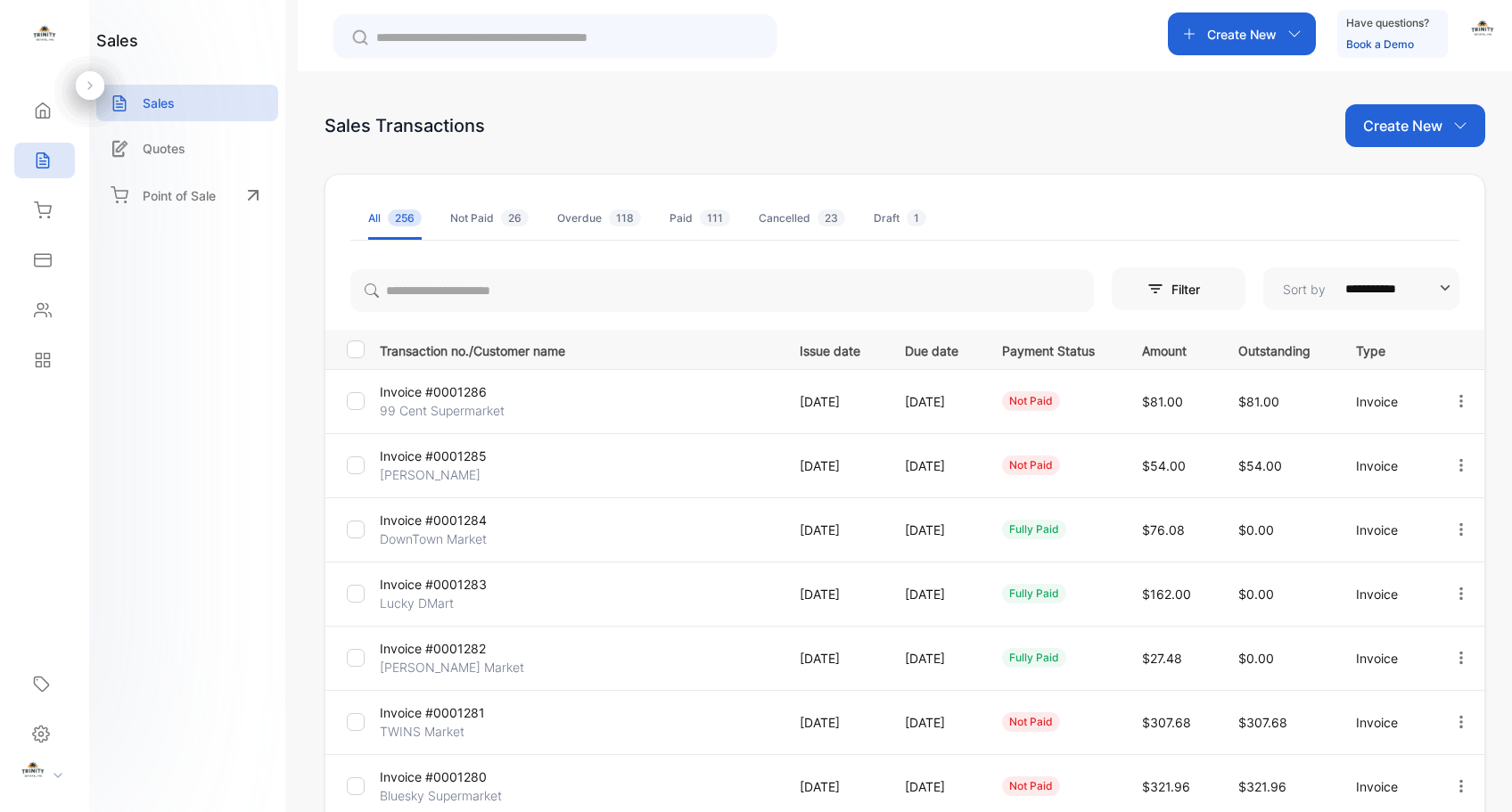
scroll to position [357, 0]
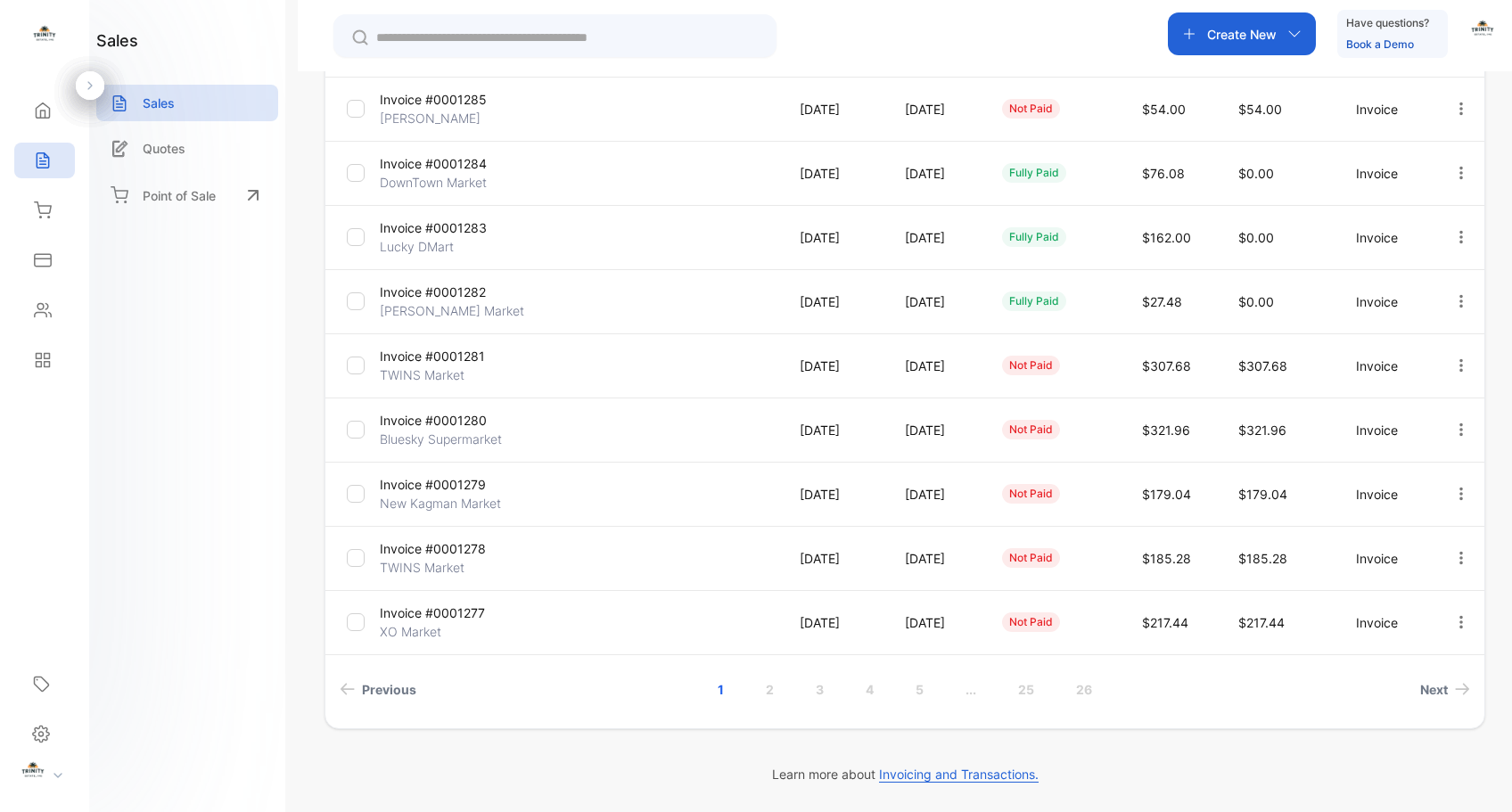
click at [964, 693] on link "..." at bounding box center [970, 689] width 53 height 33
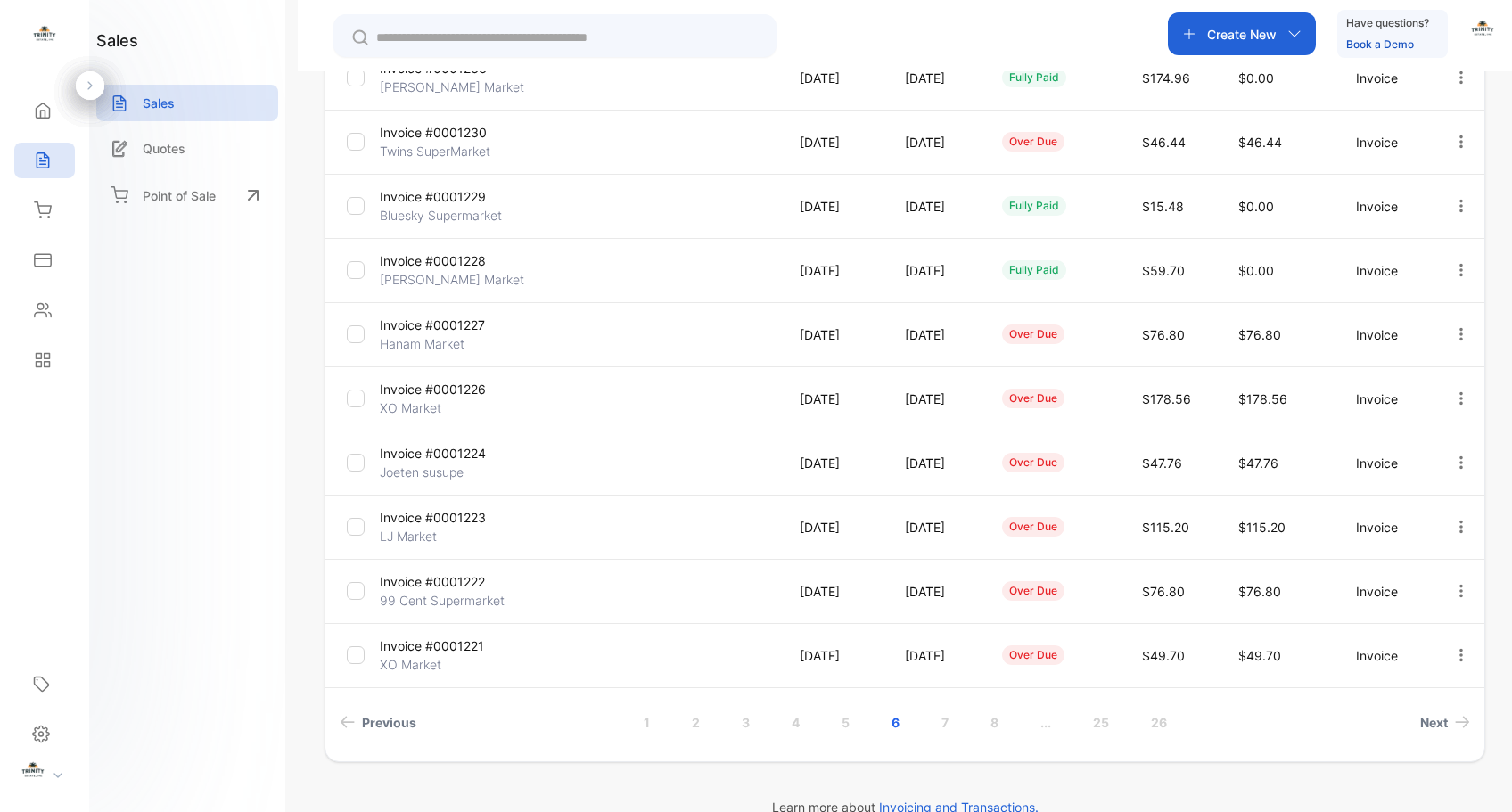
click at [1047, 720] on link "..." at bounding box center [1045, 723] width 53 height 33
click at [1004, 725] on link "13" at bounding box center [1004, 723] width 57 height 33
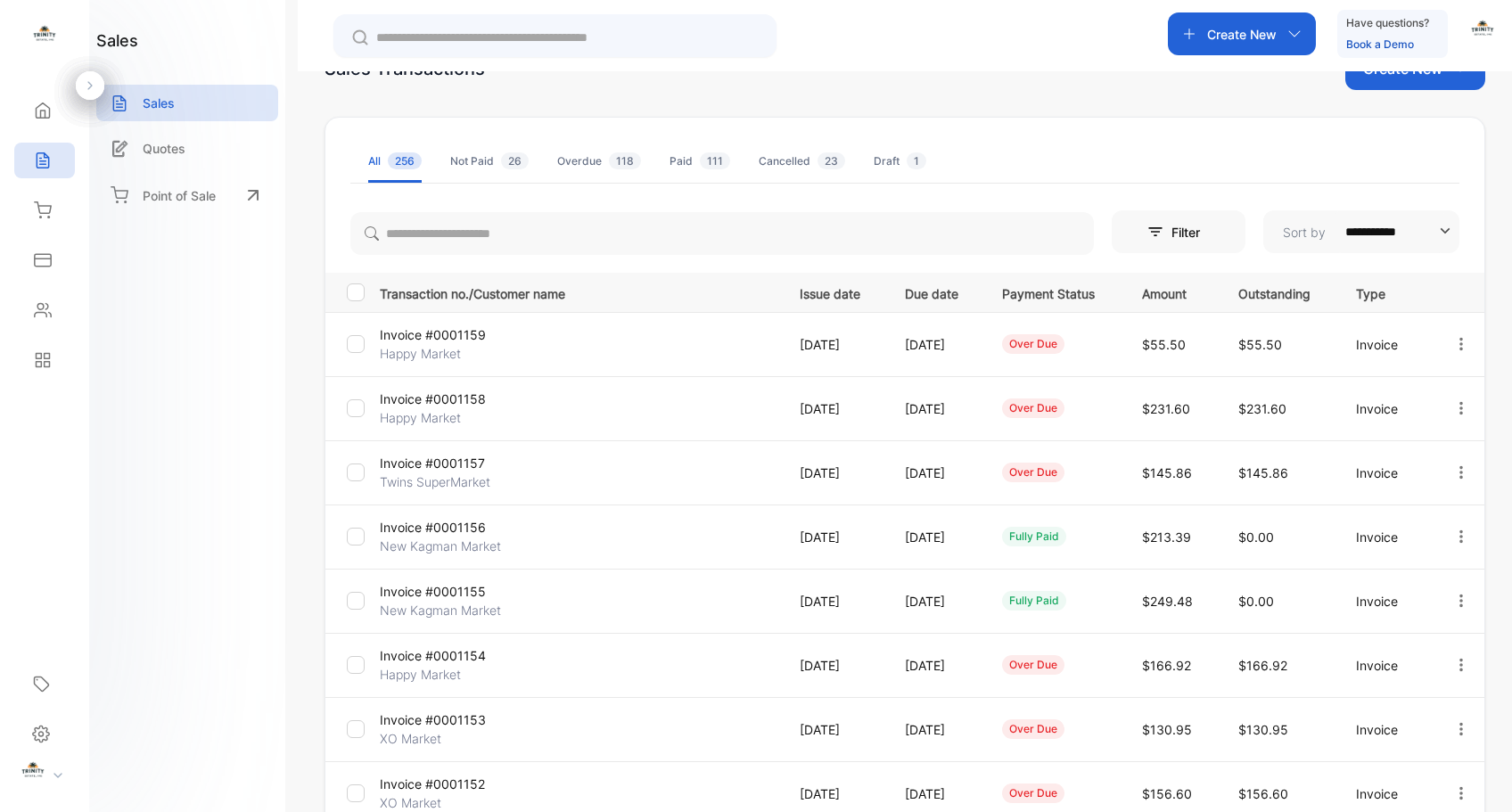
scroll to position [357, 0]
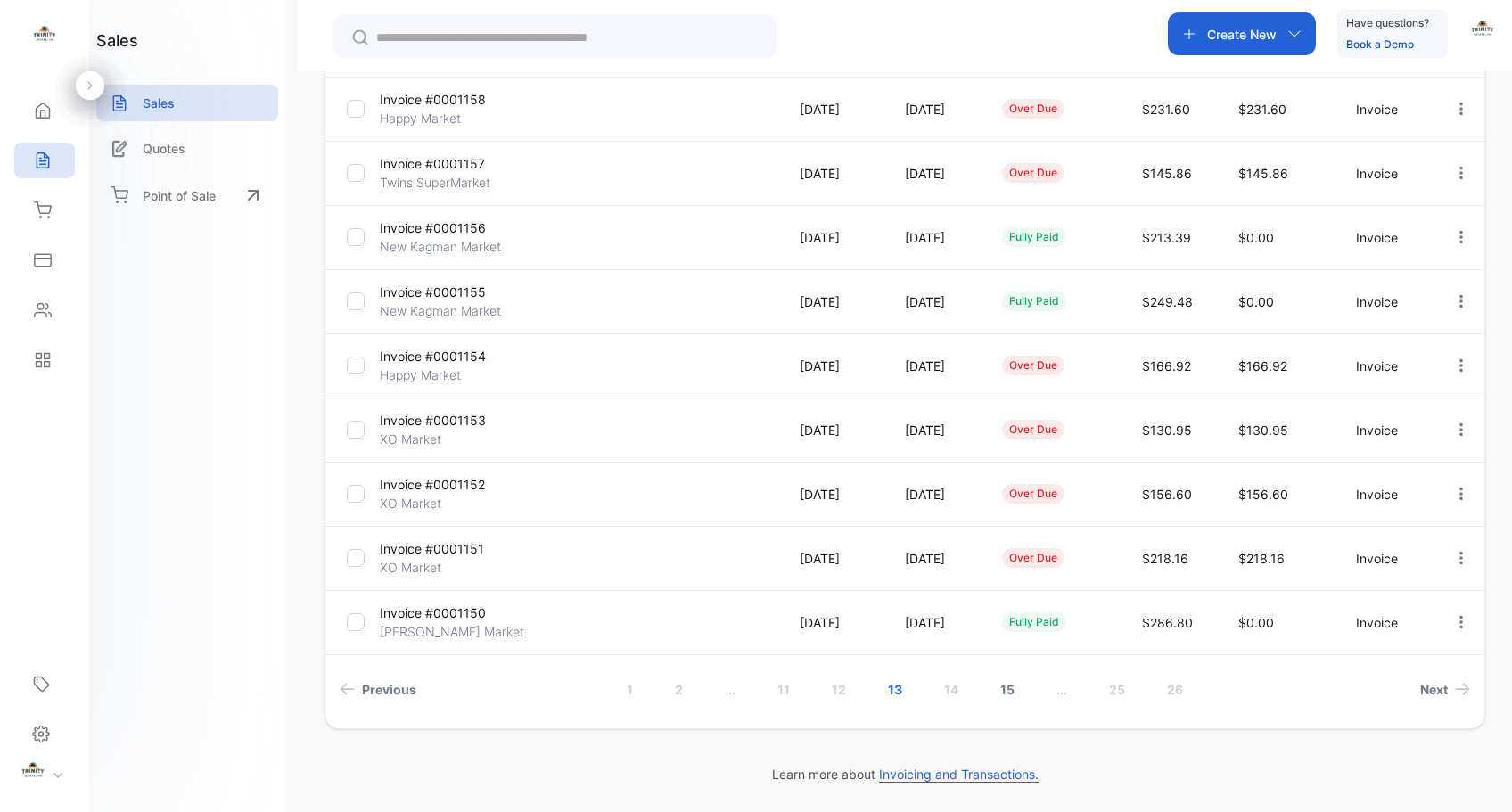
click at [1007, 689] on link "15" at bounding box center [1007, 689] width 57 height 33
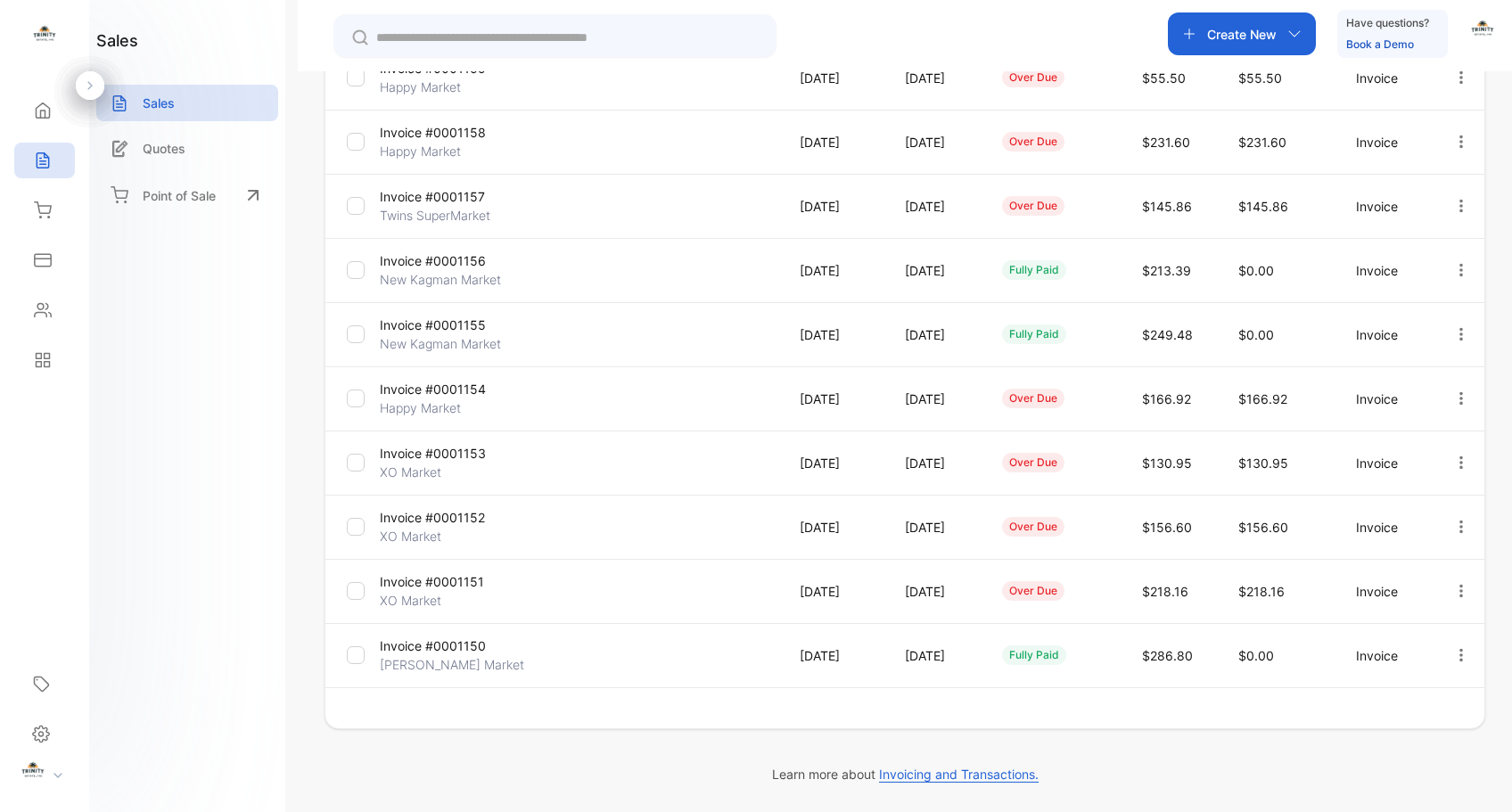
scroll to position [323, 0]
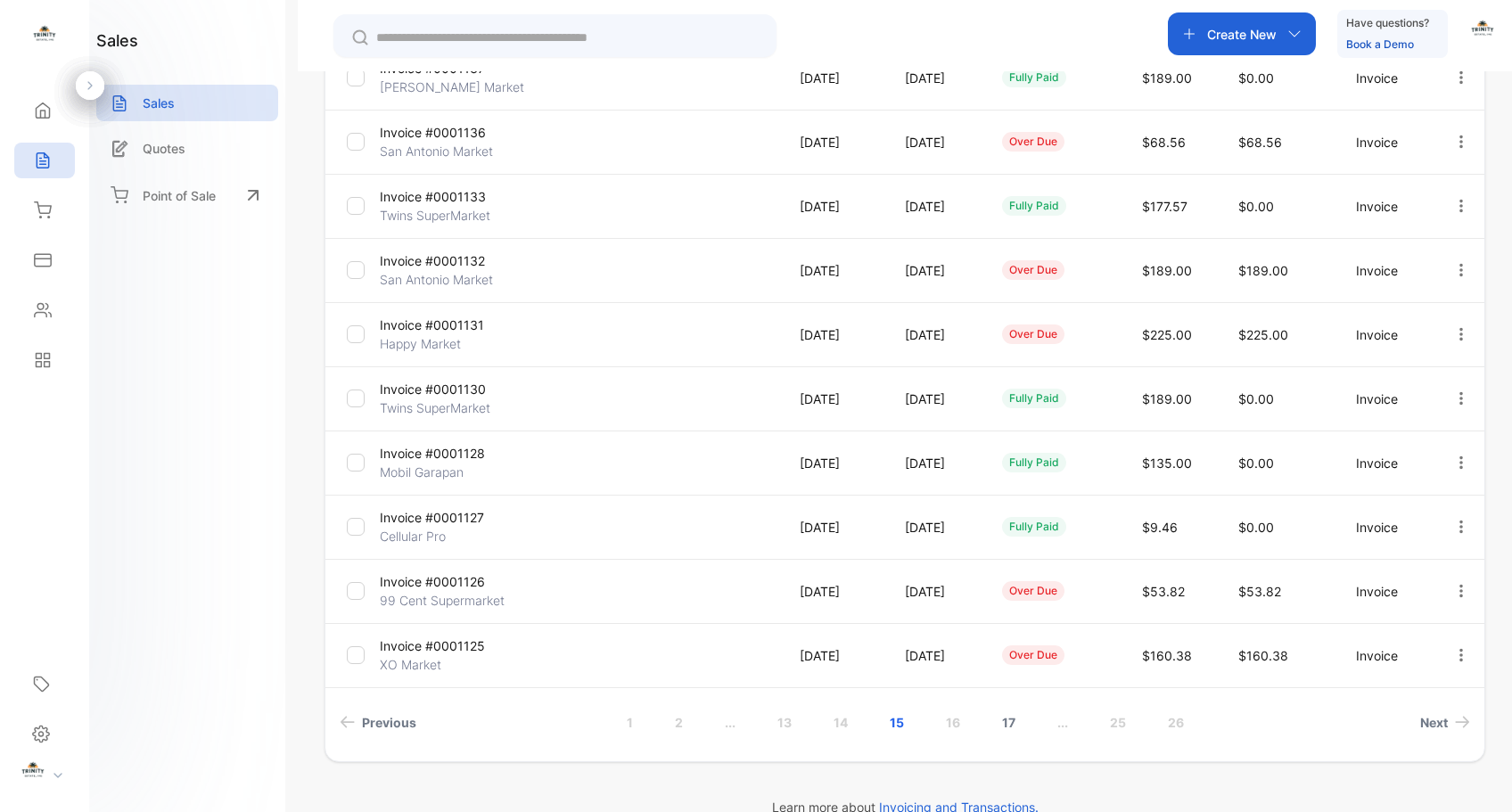
click at [1007, 723] on link "17" at bounding box center [1009, 723] width 56 height 33
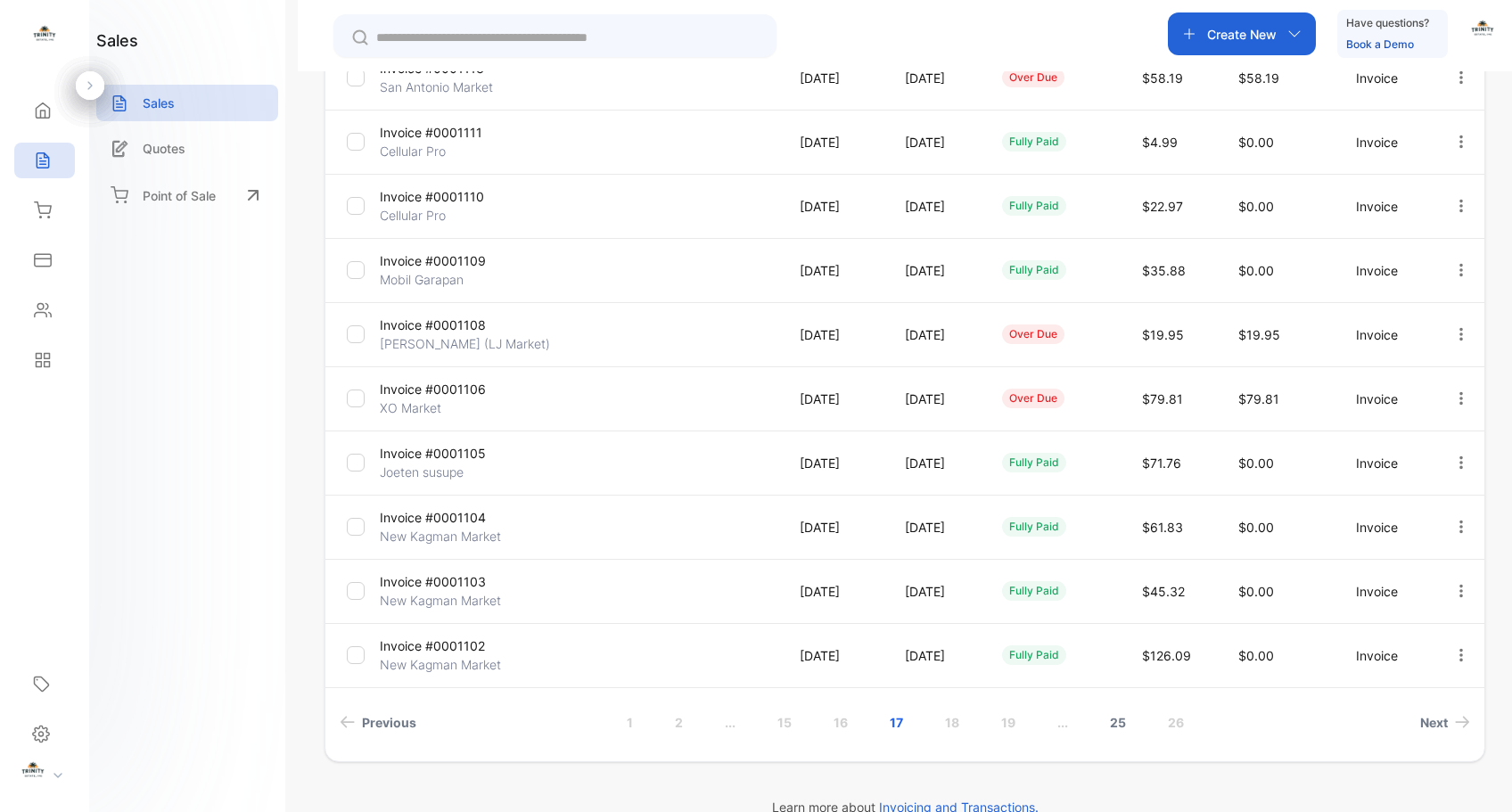
click at [1112, 724] on link "25" at bounding box center [1117, 723] width 59 height 33
click at [859, 727] on link "22" at bounding box center [864, 723] width 59 height 33
click at [809, 727] on link "20" at bounding box center [807, 723] width 60 height 33
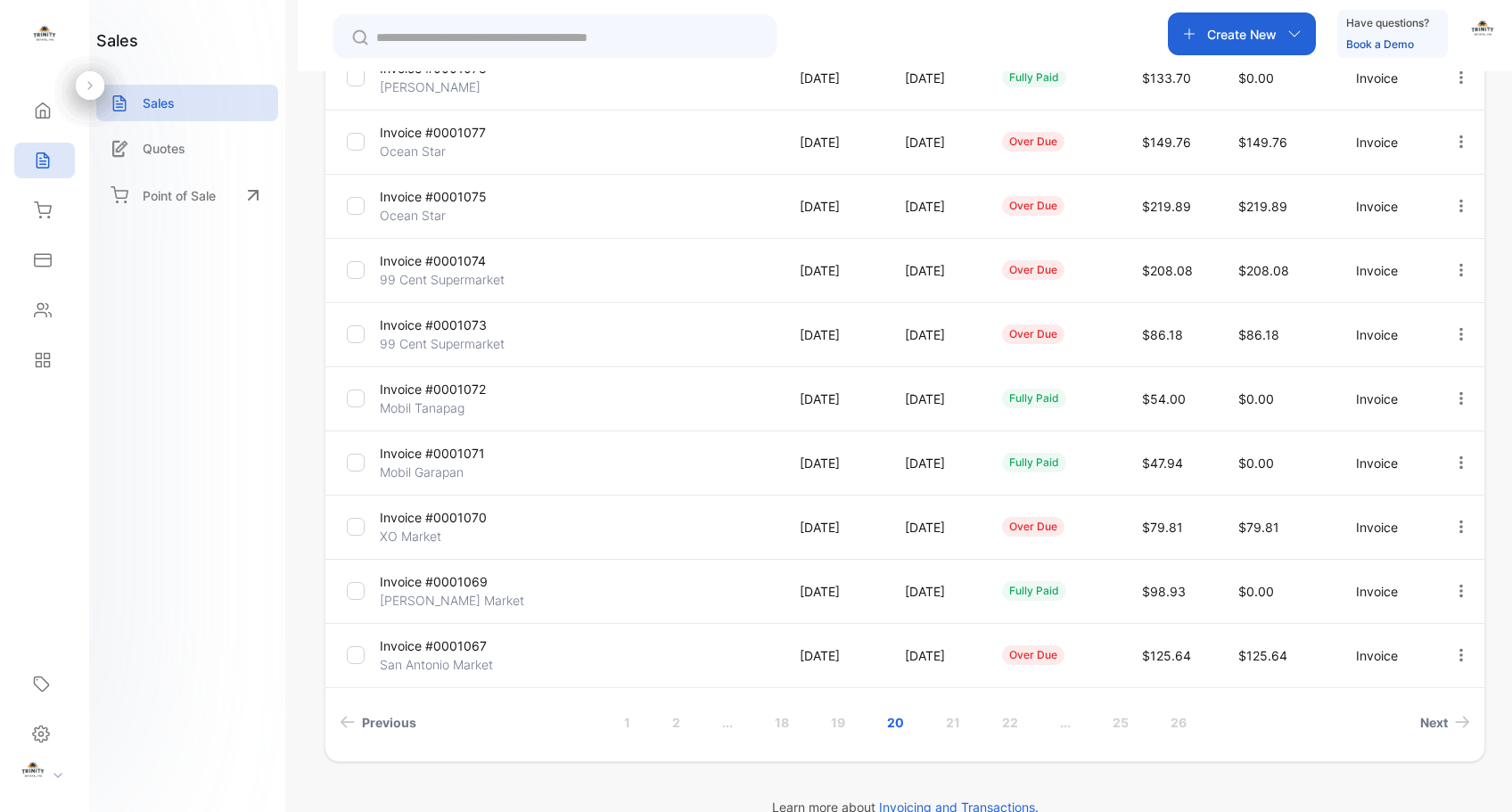
click at [727, 725] on link "..." at bounding box center [727, 723] width 53 height 33
click at [787, 723] on link "13" at bounding box center [784, 723] width 57 height 33
click at [774, 725] on link "11" at bounding box center [783, 723] width 55 height 33
click at [782, 720] on link "9" at bounding box center [784, 723] width 51 height 33
click at [784, 717] on link "7" at bounding box center [790, 723] width 50 height 33
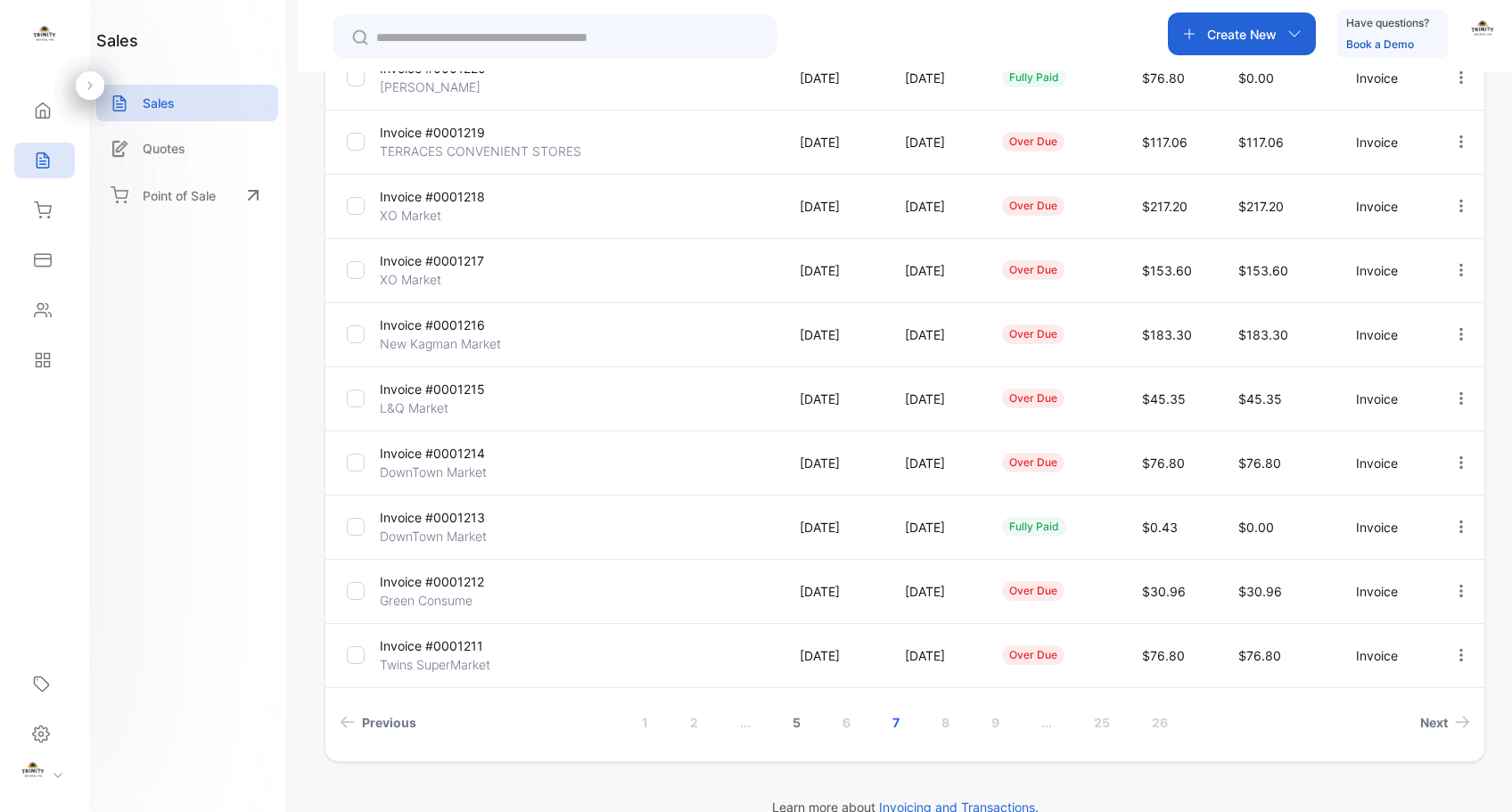
click at [788, 722] on link "5" at bounding box center [797, 723] width 51 height 33
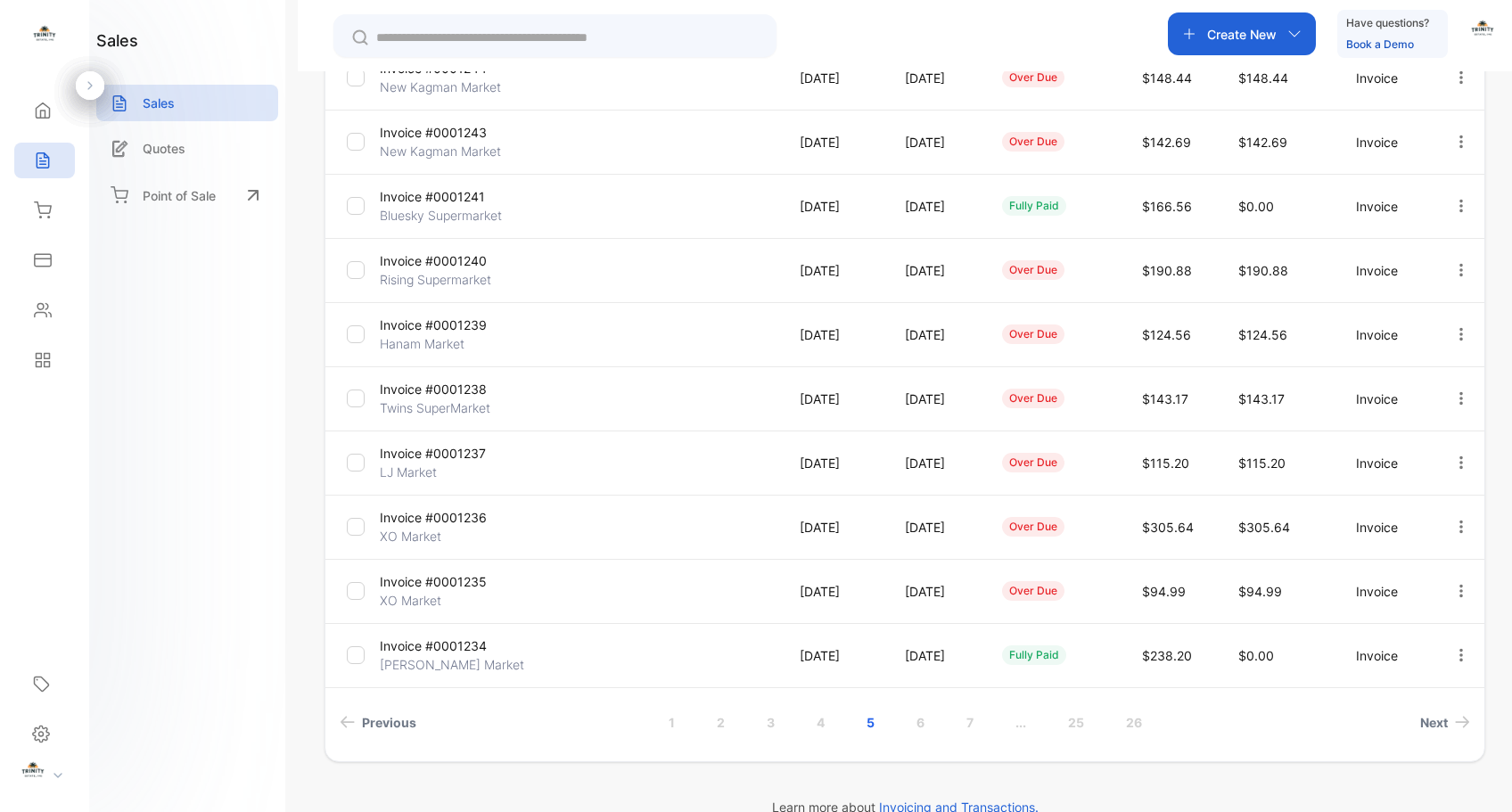
click at [467, 391] on p "Invoice #0001238" at bounding box center [446, 389] width 133 height 19
